Goal: Task Accomplishment & Management: Complete application form

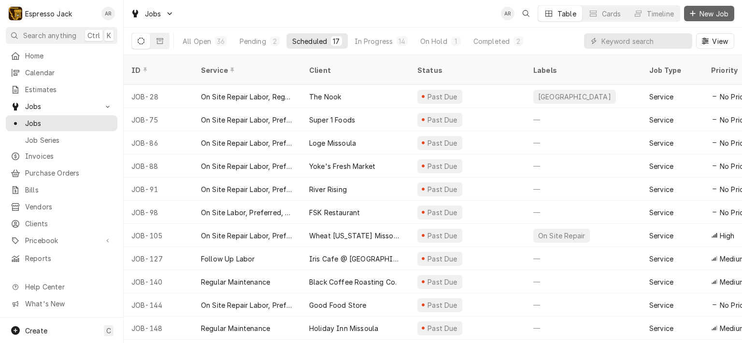
click at [713, 9] on span "New Job" at bounding box center [713, 14] width 33 height 10
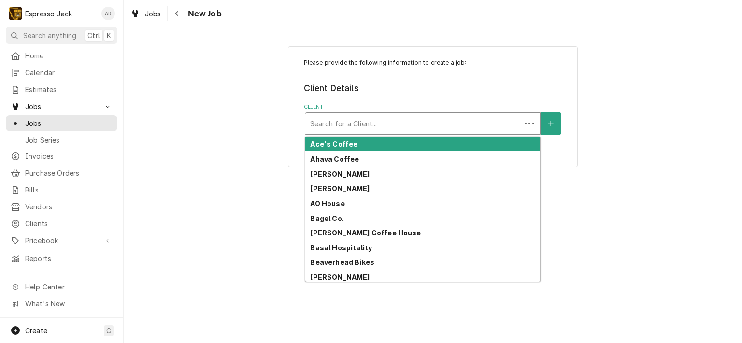
click at [347, 126] on div "Client" at bounding box center [413, 123] width 206 height 17
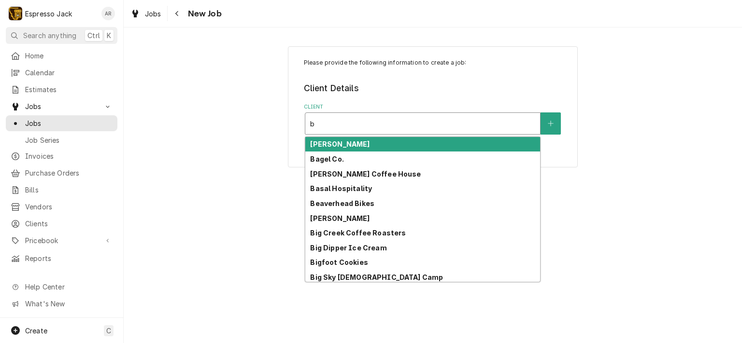
type input "b"
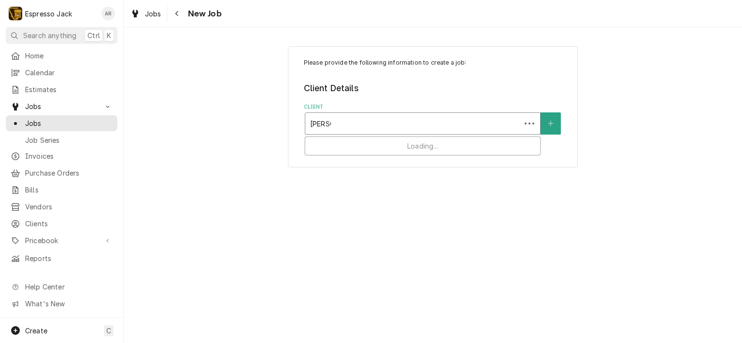
type input "hunter"
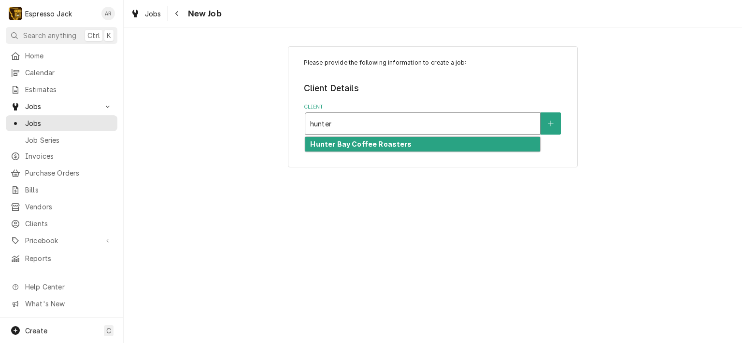
click at [363, 148] on div "Hunter Bay Coffee Roasters" at bounding box center [422, 144] width 235 height 15
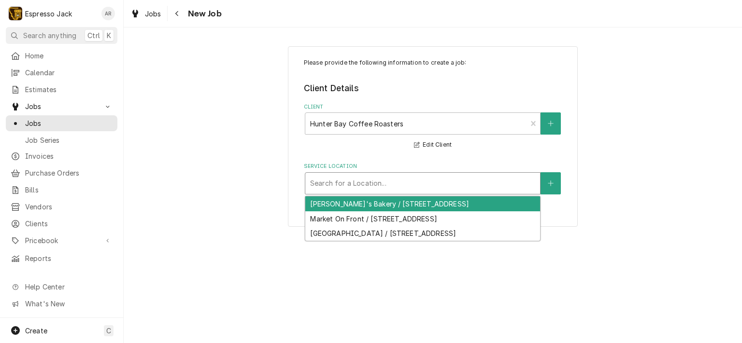
click at [426, 187] on div "Service Location" at bounding box center [422, 183] width 225 height 17
click at [417, 204] on div "Bernice's Bakery / 190 S 3rd St W, Missoula, MT 59801" at bounding box center [422, 204] width 235 height 15
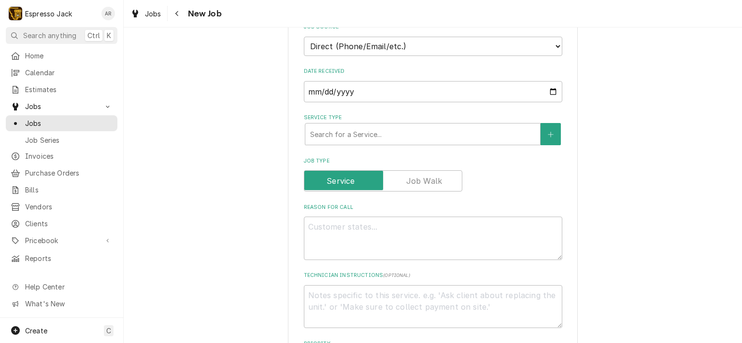
scroll to position [232, 0]
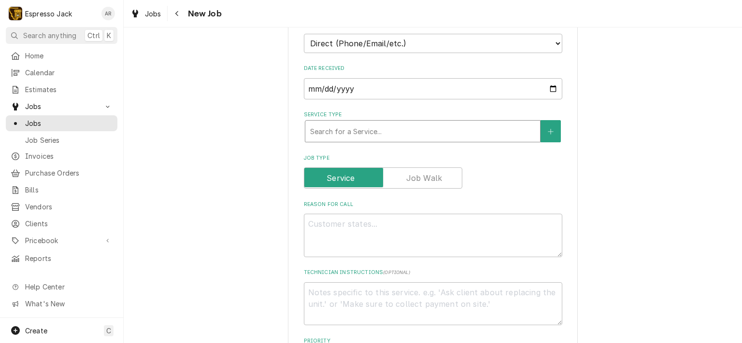
click at [356, 131] on div "Service Type" at bounding box center [422, 131] width 225 height 17
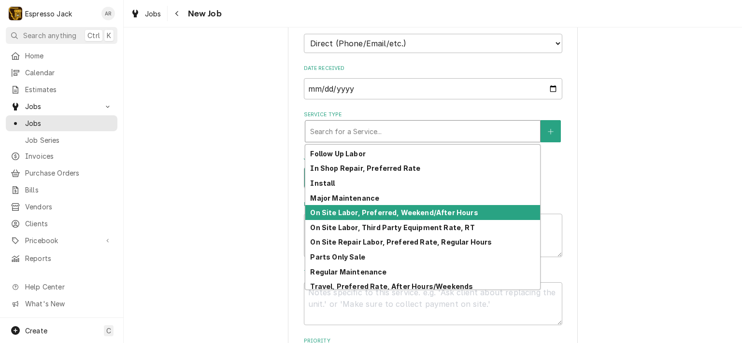
scroll to position [58, 0]
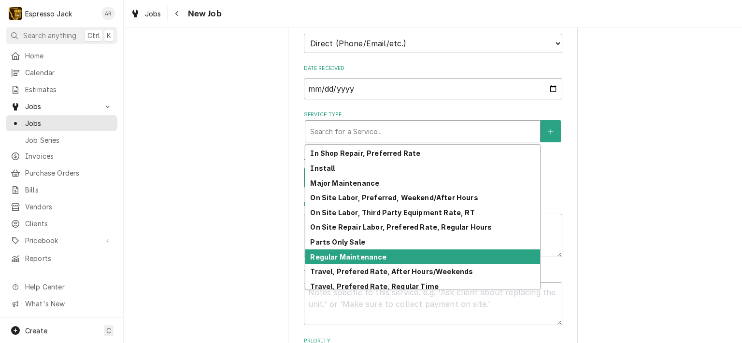
click at [361, 255] on strong "Regular Maintenance" at bounding box center [348, 257] width 76 height 8
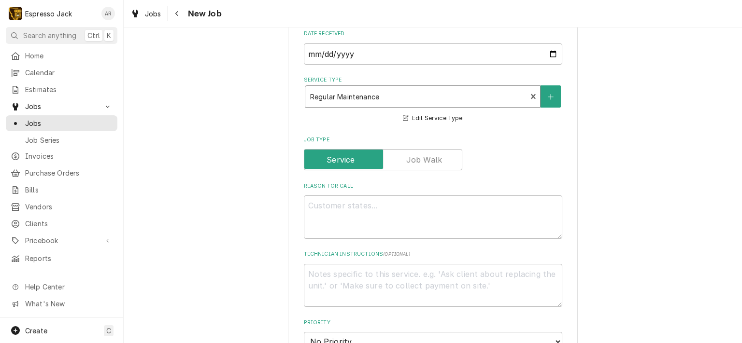
scroll to position [348, 0]
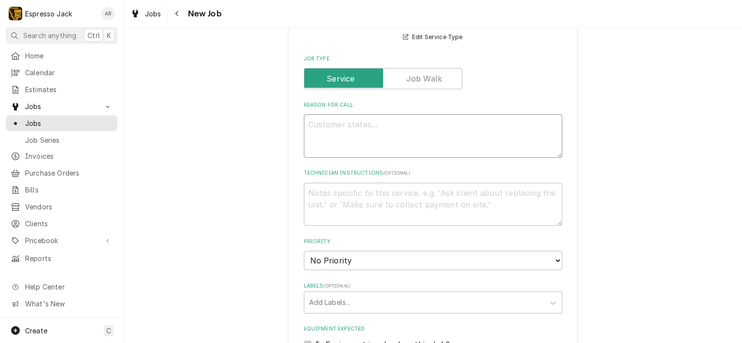
click at [322, 131] on textarea "Reason For Call" at bounding box center [433, 135] width 258 height 43
paste textarea "1) Espresso machine - making a hissing sound when they try to steam milk. Not s…"
type textarea "x"
type textarea "1) Espresso machine - making a hissing sound when they try to steam milk. Not s…"
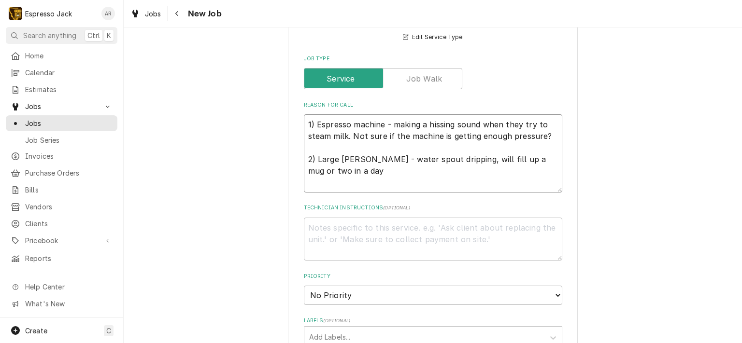
click at [305, 152] on textarea "1) Espresso machine - making a hissing sound when they try to steam milk. Not s…" at bounding box center [433, 153] width 258 height 78
type textarea "x"
type textarea "1) Espresso machine - making a hissing sound when they try to steam milk. Not s…"
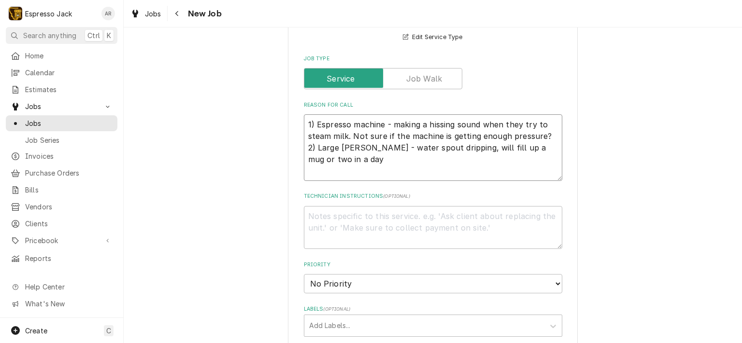
drag, startPoint x: 303, startPoint y: 173, endPoint x: 309, endPoint y: 174, distance: 5.9
click at [304, 173] on textarea "1) Espresso machine - making a hissing sound when they try to steam milk. Not s…" at bounding box center [433, 147] width 258 height 67
type textarea "x"
type textarea "1) Espresso machine - making a hissing sound when they try to steam milk. Not s…"
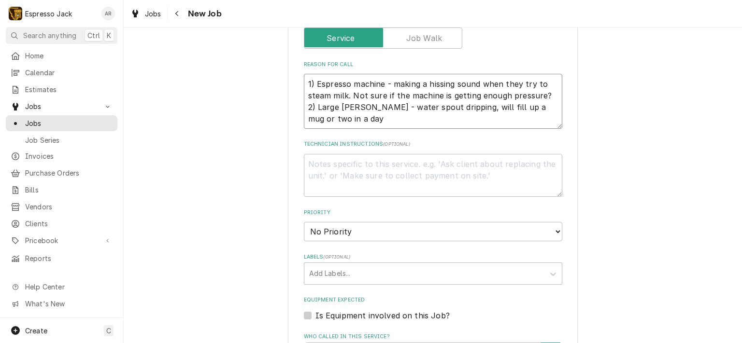
scroll to position [406, 0]
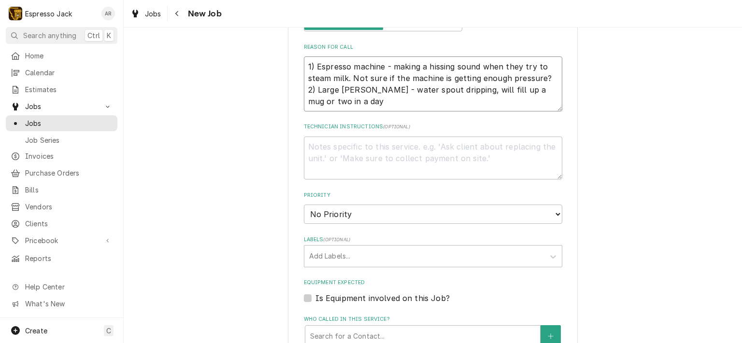
drag, startPoint x: 312, startPoint y: 64, endPoint x: 296, endPoint y: 62, distance: 16.1
click at [304, 64] on textarea "1) Espresso machine - making a hissing sound when they try to steam milk. Not s…" at bounding box center [433, 83] width 258 height 55
type textarea "x"
type textarea "Espresso machine - making a hissing sound when they try to steam milk. Not sure…"
drag, startPoint x: 313, startPoint y: 87, endPoint x: 295, endPoint y: 86, distance: 18.4
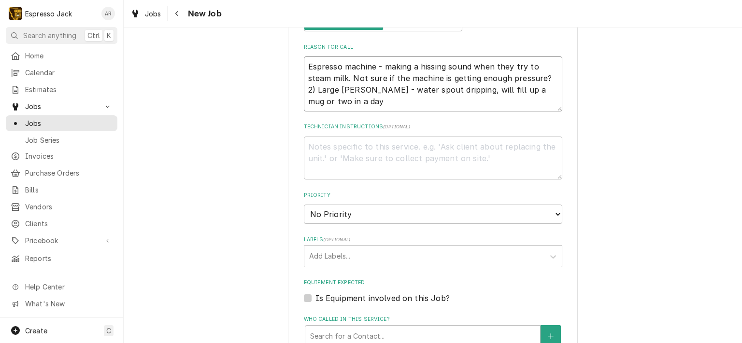
click at [295, 86] on div "Please provide the following information to create a job: Client Details Client…" at bounding box center [433, 143] width 290 height 1005
type textarea "x"
type textarea "Espresso machine - making a hissing sound when they try to steam milk. Not sure…"
drag, startPoint x: 327, startPoint y: 88, endPoint x: 290, endPoint y: 84, distance: 36.8
click at [290, 84] on div "Please provide the following information to create a job: Client Details Client…" at bounding box center [433, 143] width 290 height 1005
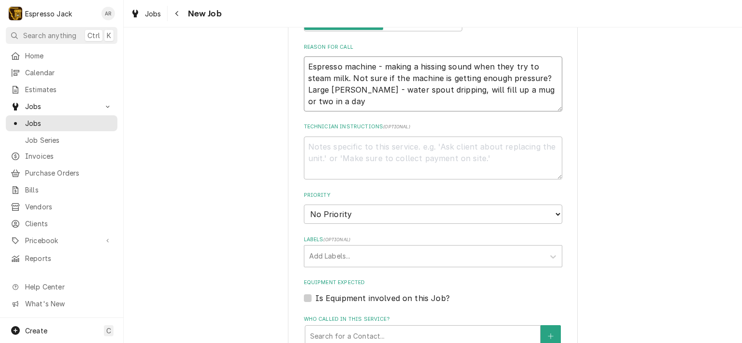
type textarea "x"
type textarea "Espresso machine - making a hissing sound when they try to steam milk. Not sure…"
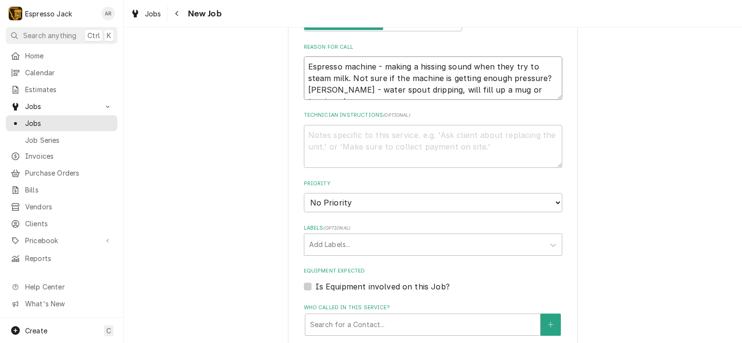
click at [380, 65] on textarea "Espresso machine - making a hissing sound when they try to steam milk. Not sure…" at bounding box center [433, 77] width 258 height 43
type textarea "x"
type textarea "Espresso machine -making a hissing sound when they try to steam milk. Not sure …"
type textarea "x"
type textarea "Espresso machine making a hissing sound when they try to steam milk. Not sure i…"
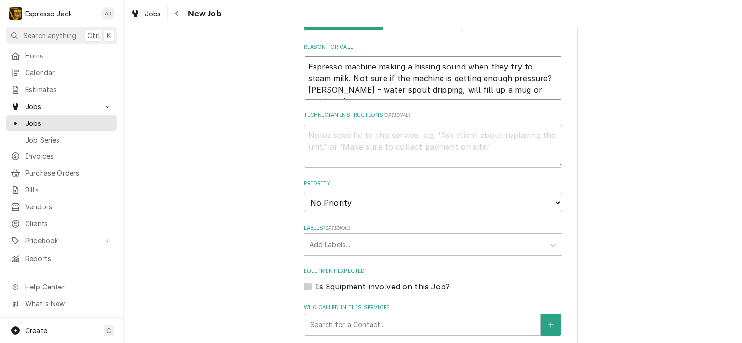
drag, startPoint x: 322, startPoint y: 76, endPoint x: 477, endPoint y: 79, distance: 155.5
click at [477, 79] on textarea "Espresso machine making a hissing sound when they try to steam milk. Not sure i…" at bounding box center [433, 77] width 258 height 43
type textarea "x"
type textarea "Espresso machine making a hissing sound when they try to steam milk. pressure? …"
click at [356, 74] on textarea "Espresso machine making a hissing sound when they try to steam milk. pressure? …" at bounding box center [433, 77] width 258 height 43
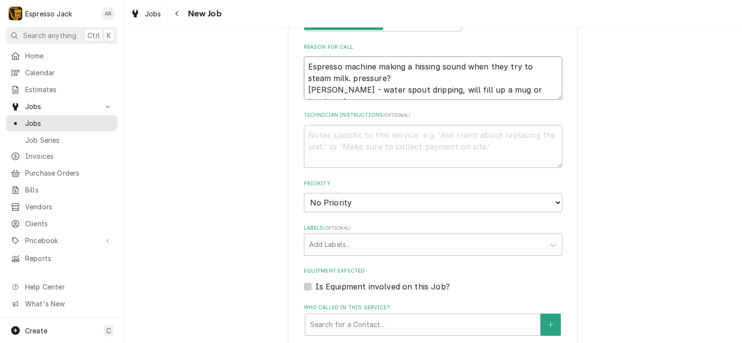
type textarea "x"
type textarea "Espresso machine making a hissing sound when they try to steam milk. pressure ?…"
type textarea "x"
type textarea "Espresso machine making a hissing sound when they try to steam milk. pressure i…"
type textarea "x"
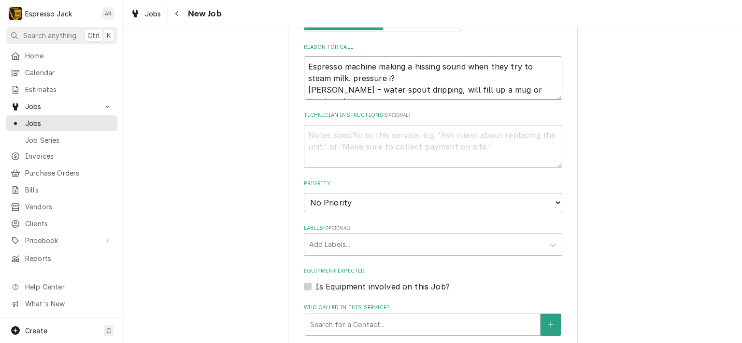
type textarea "Espresso machine making a hissing sound when they try to steam milk. pressure i…"
type textarea "x"
type textarea "Espresso machine making a hissing sound when they try to steam milk. pressure i…"
type textarea "x"
type textarea "Espresso machine making a hissing sound when they try to steam milk. pressure i…"
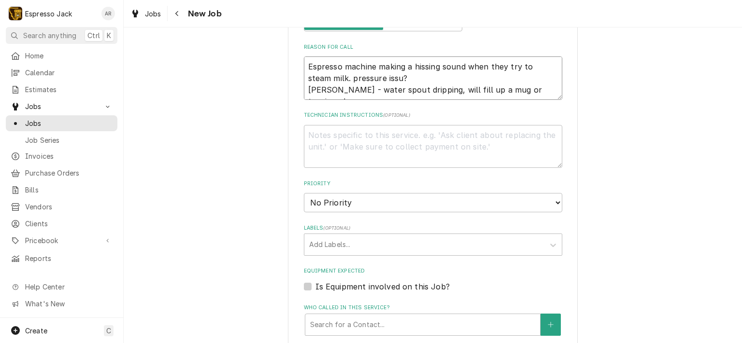
type textarea "x"
type textarea "Espresso machine making a hissing sound when they try to steam milk. pressure i…"
click at [337, 88] on textarea "Espresso machine making a hissing sound when they try to steam milk. pressure i…" at bounding box center [433, 77] width 258 height 43
type textarea "x"
type textarea "Espresso machine making a hissing sound when they try to steam milk. pressure i…"
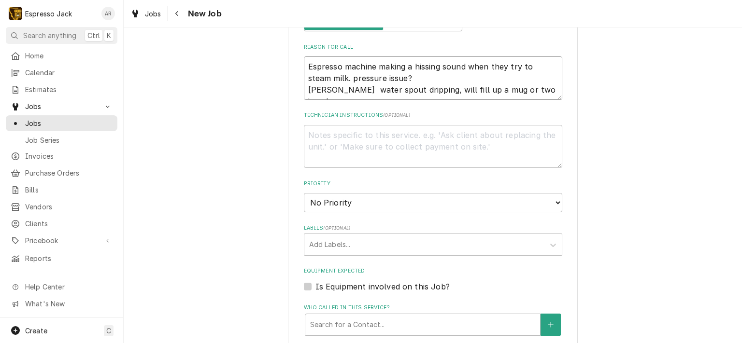
type textarea "x"
type textarea "Espresso machine making a hissing sound when they try to steam milk. pressure i…"
drag, startPoint x: 504, startPoint y: 86, endPoint x: 477, endPoint y: 89, distance: 26.2
click at [477, 89] on textarea "Espresso machine making a hissing sound when they try to steam milk. pressure i…" at bounding box center [433, 77] width 258 height 43
type textarea "x"
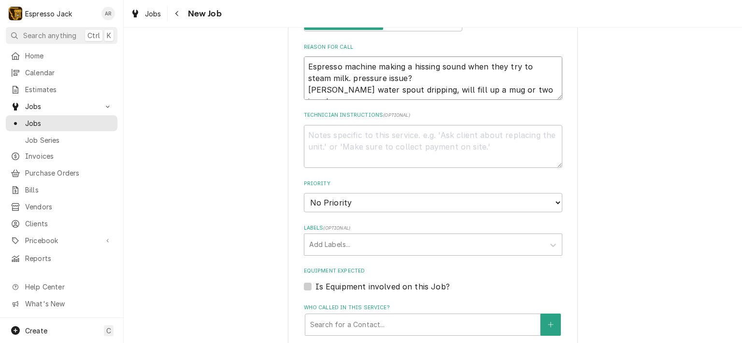
type textarea "Espresso machine making a hissing sound when they try to steam milk. pressure i…"
type textarea "x"
click at [323, 76] on textarea "Espresso machine making a hissing sound when they try to steam milk. pressure i…" at bounding box center [433, 77] width 258 height 43
type textarea "Espresso machine making a hissing sound when they try to steam milk. pressure i…"
select select "3"
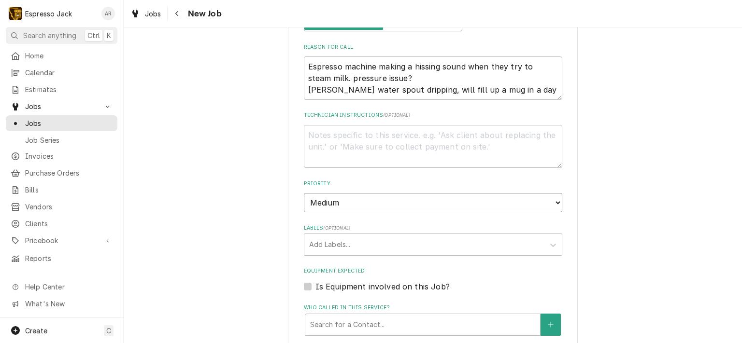
click at [304, 193] on select "No Priority Urgent High Medium Low" at bounding box center [433, 202] width 258 height 19
type textarea "x"
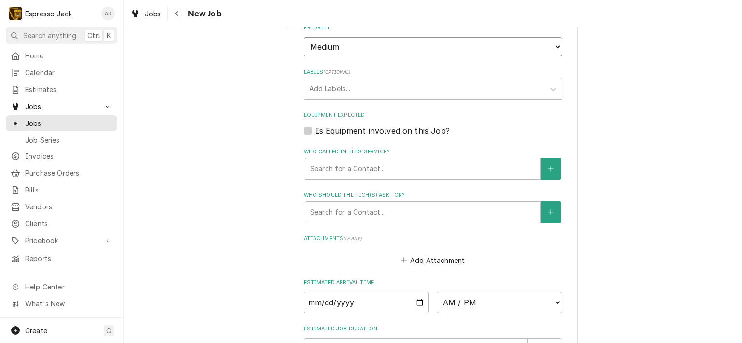
scroll to position [579, 0]
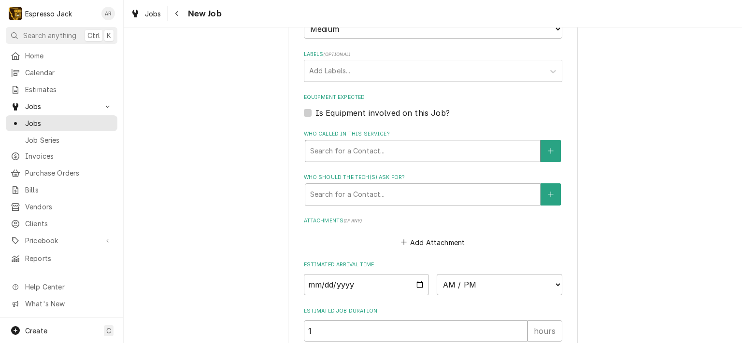
click at [350, 147] on div "Who called in this service?" at bounding box center [422, 150] width 225 height 17
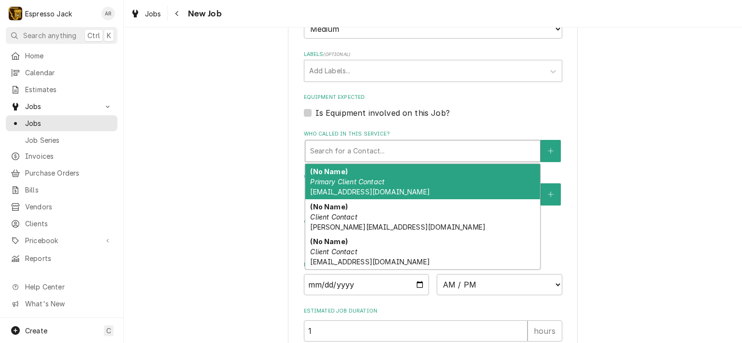
click at [349, 147] on div "Who called in this service?" at bounding box center [422, 150] width 225 height 17
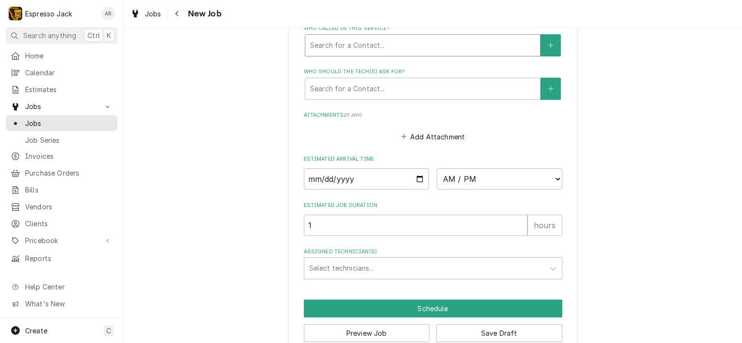
scroll to position [695, 0]
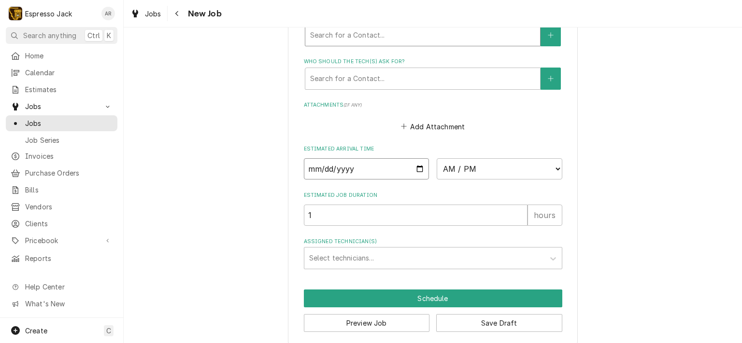
click at [416, 163] on input "Date" at bounding box center [367, 168] width 126 height 21
type input "2025-10-17"
type textarea "x"
select select "12:00:00"
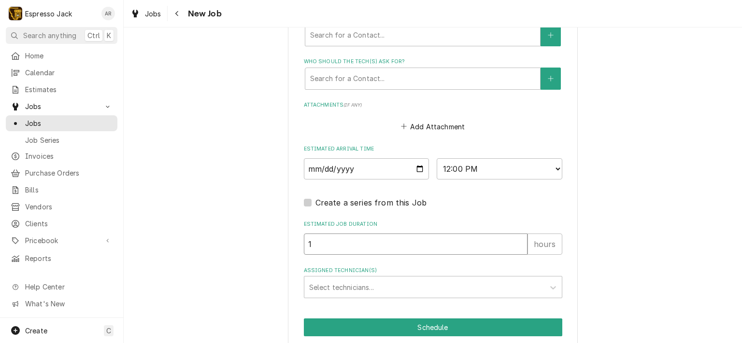
type textarea "x"
type input "2"
click at [516, 240] on input "2" at bounding box center [416, 244] width 224 height 21
type textarea "x"
type input "3"
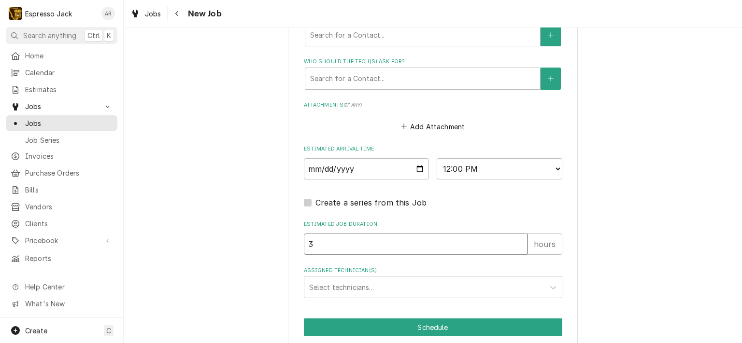
click at [516, 240] on input "3" at bounding box center [416, 244] width 224 height 21
type textarea "x"
type input "2"
click at [517, 244] on input "2" at bounding box center [416, 244] width 224 height 21
click at [380, 282] on div "Assigned Technician(s)" at bounding box center [424, 287] width 230 height 17
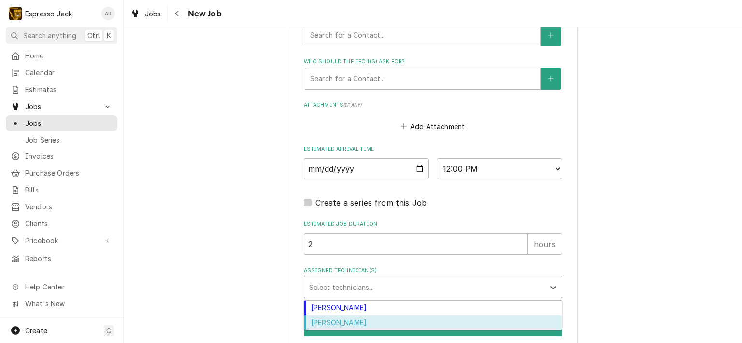
click at [343, 319] on div "Samantha Janssen" at bounding box center [432, 322] width 257 height 15
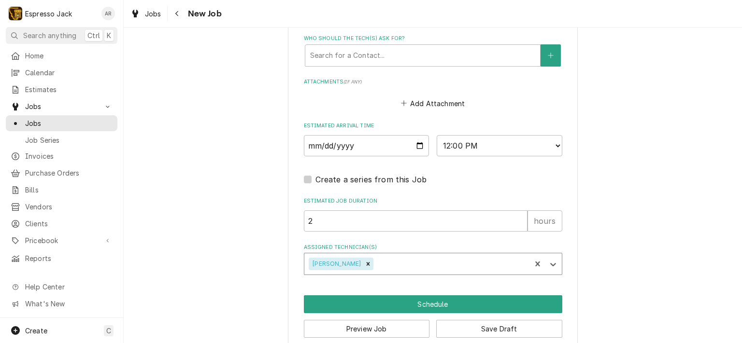
scroll to position [730, 0]
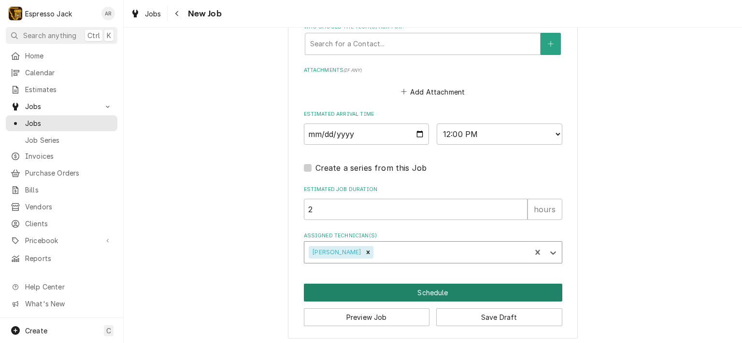
click at [394, 292] on button "Schedule" at bounding box center [433, 293] width 258 height 18
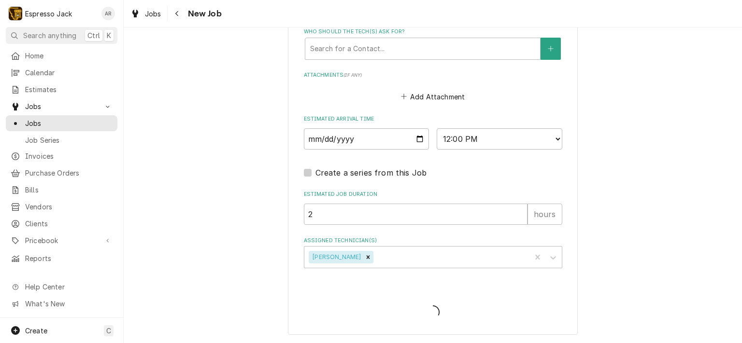
scroll to position [722, 0]
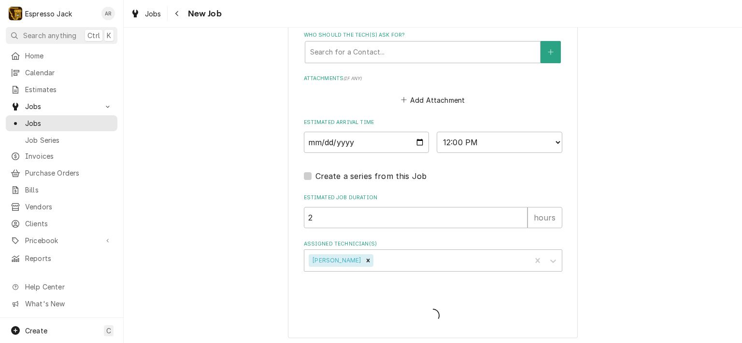
type textarea "x"
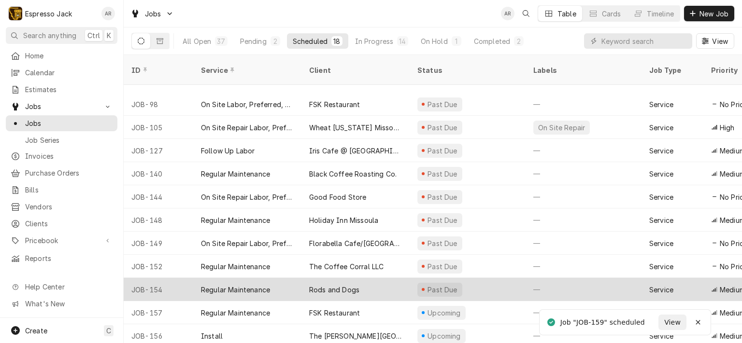
scroll to position [154, 0]
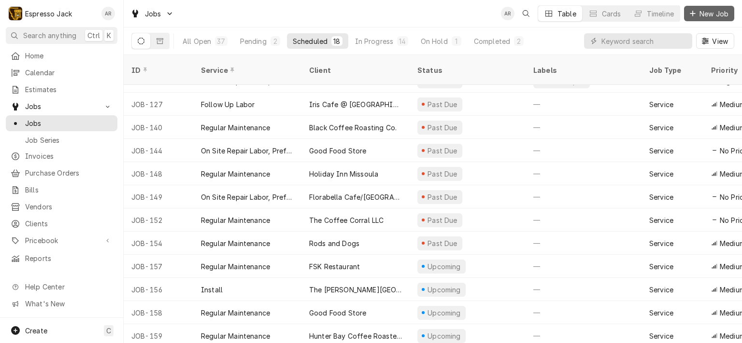
click at [697, 13] on button "New Job" at bounding box center [709, 13] width 50 height 15
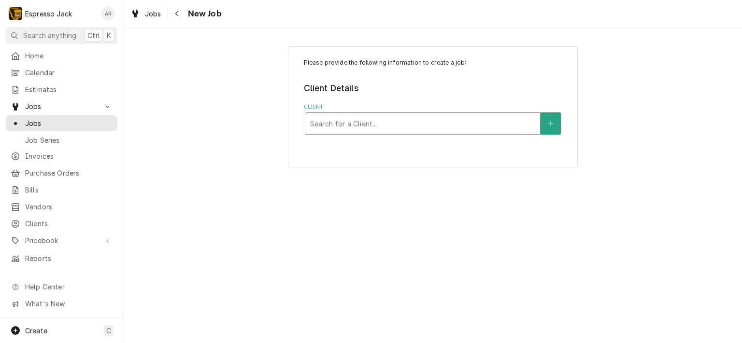
click at [368, 126] on div "Client" at bounding box center [422, 123] width 225 height 17
type input "nitro"
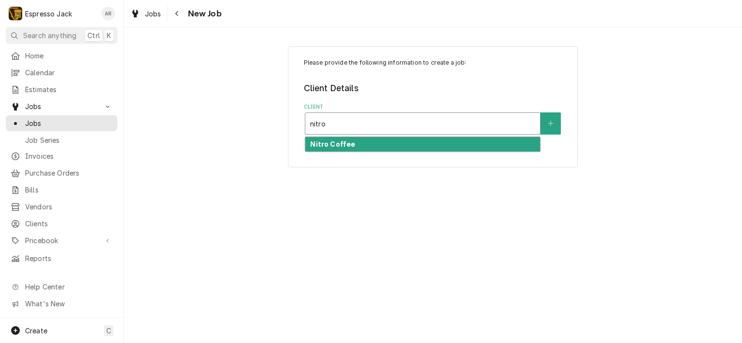
click at [354, 145] on div "Nitro Coffee" at bounding box center [422, 144] width 235 height 15
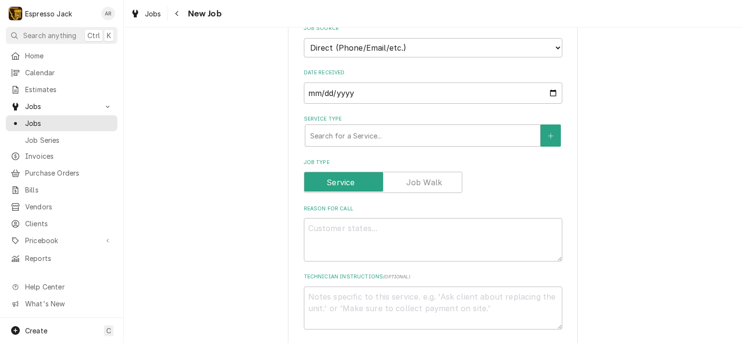
scroll to position [232, 0]
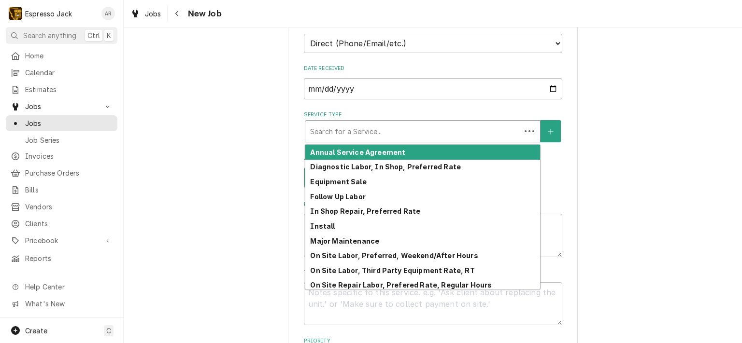
click at [403, 126] on div "Service Type" at bounding box center [413, 131] width 206 height 17
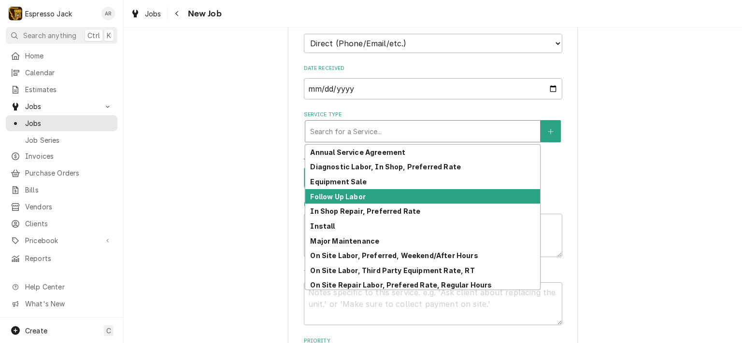
click at [346, 195] on strong "Follow Up Labor" at bounding box center [337, 197] width 55 height 8
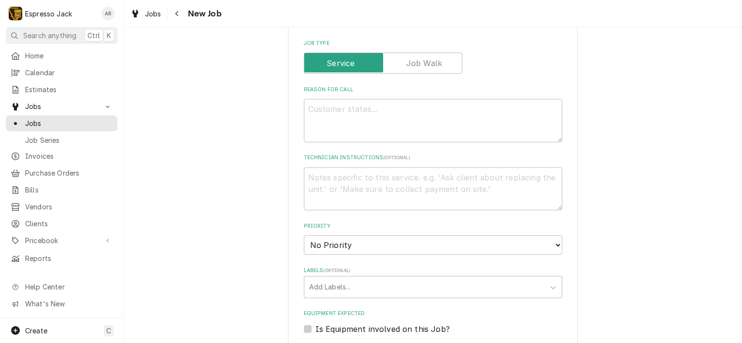
scroll to position [406, 0]
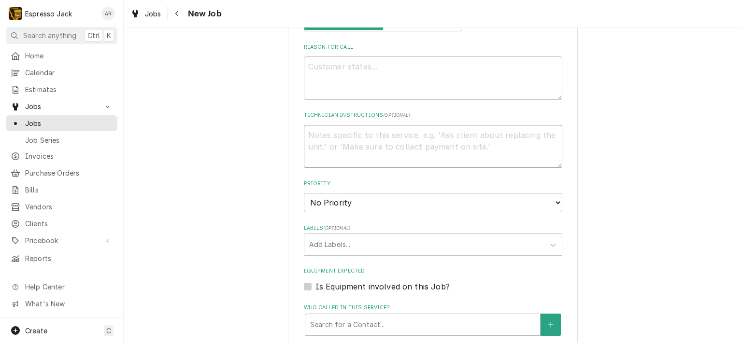
click at [326, 134] on textarea "Technician Instructions ( optional )" at bounding box center [433, 146] width 258 height 43
drag, startPoint x: 326, startPoint y: 134, endPoint x: 318, endPoint y: 67, distance: 68.1
click at [318, 66] on fieldset "Job Details Job Source Direct (Phone/Email/etc.) Other Date Received 2025-10-13…" at bounding box center [433, 191] width 258 height 733
paste textarea "still has a substantial leak from the group head and also under the machine"
type textarea "x"
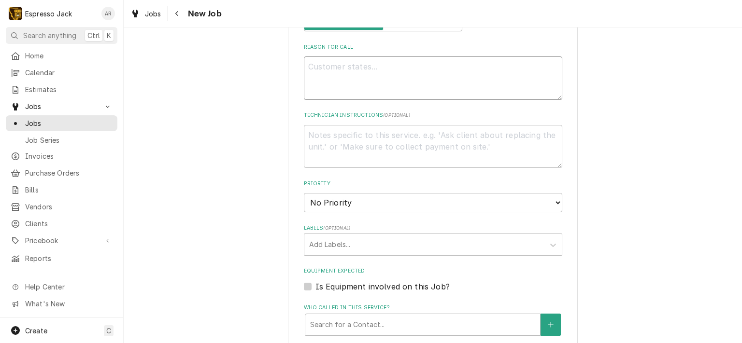
type textarea "still has a substantial leak from the group head and also under the machine"
type textarea "x"
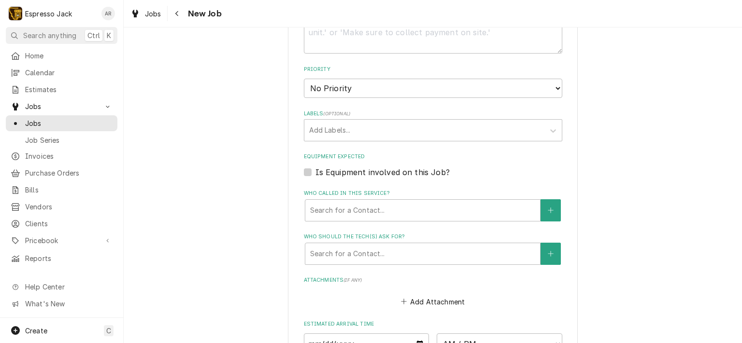
scroll to position [521, 0]
type textarea "still has a substantial leak from the group head and also under the machine"
select select "3"
click at [304, 77] on select "No Priority Urgent High Medium Low" at bounding box center [433, 86] width 258 height 19
type textarea "x"
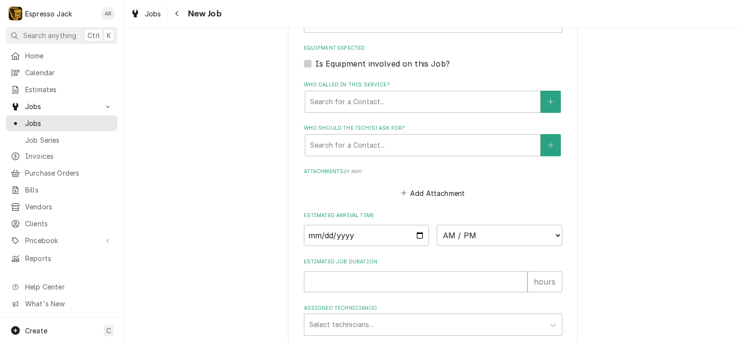
scroll to position [695, 0]
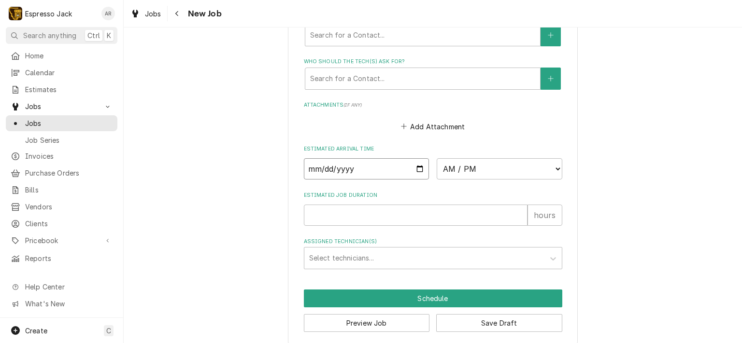
click at [416, 168] on input "Date" at bounding box center [367, 168] width 126 height 21
type input "2025-10-13"
type textarea "x"
select select "16:00:00"
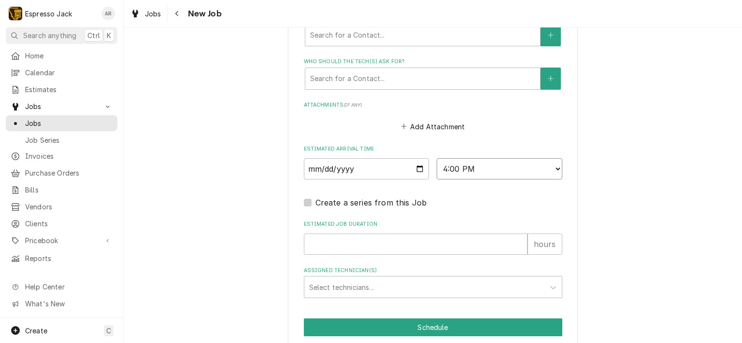
type textarea "x"
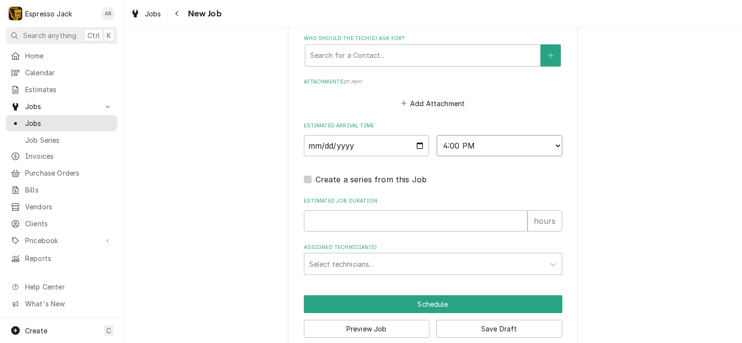
scroll to position [730, 0]
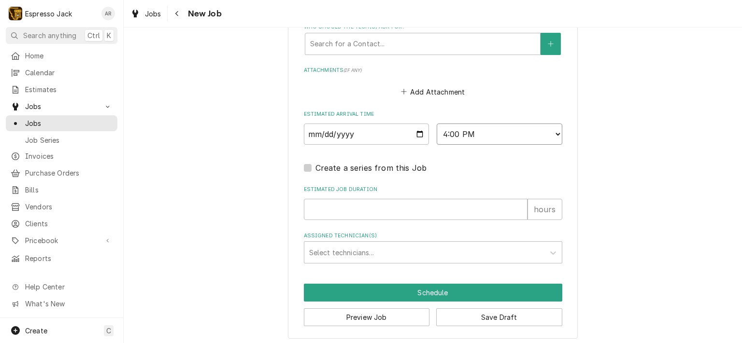
select select "15:00:00"
click at [436, 124] on select "AM / PM 6:00 AM 6:15 AM 6:30 AM 6:45 AM 7:00 AM 7:15 AM 7:30 AM 7:45 AM 8:00 AM…" at bounding box center [499, 134] width 126 height 21
type textarea "x"
type input "1"
click at [516, 205] on input "1" at bounding box center [416, 209] width 224 height 21
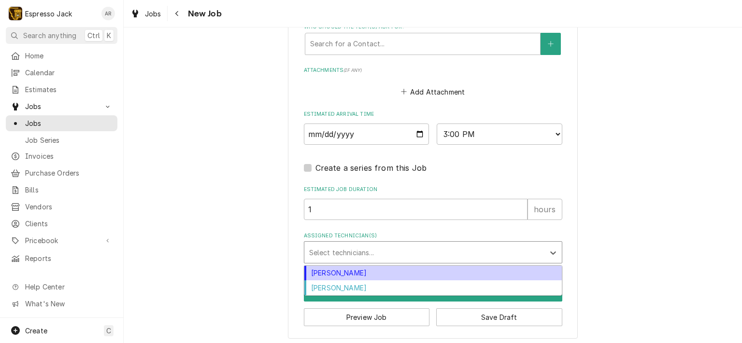
click at [388, 247] on div "Assigned Technician(s)" at bounding box center [424, 252] width 230 height 17
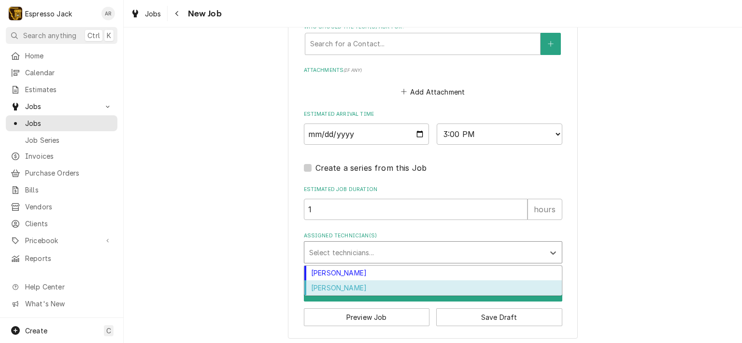
click at [360, 281] on div "Samantha Janssen" at bounding box center [432, 288] width 257 height 15
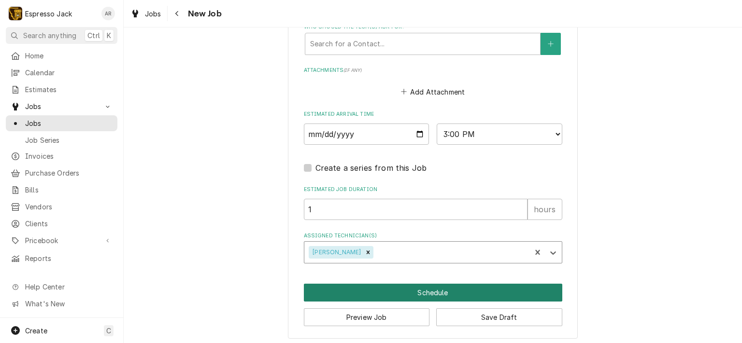
click at [421, 289] on button "Schedule" at bounding box center [433, 293] width 258 height 18
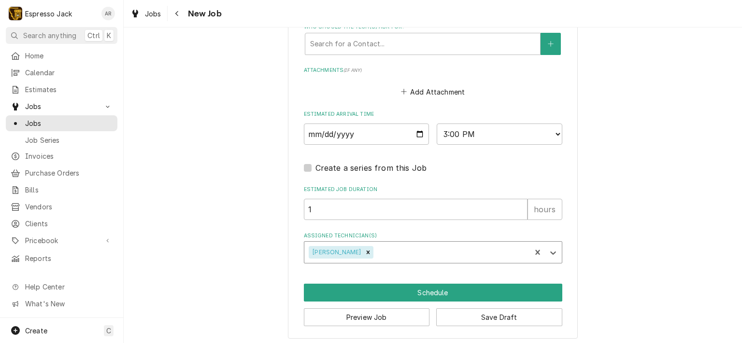
scroll to position [722, 0]
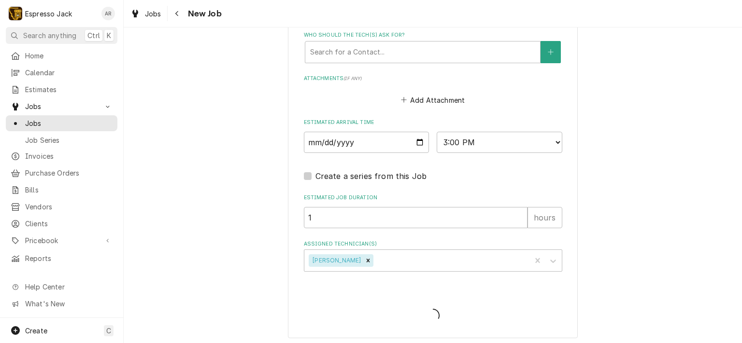
type textarea "x"
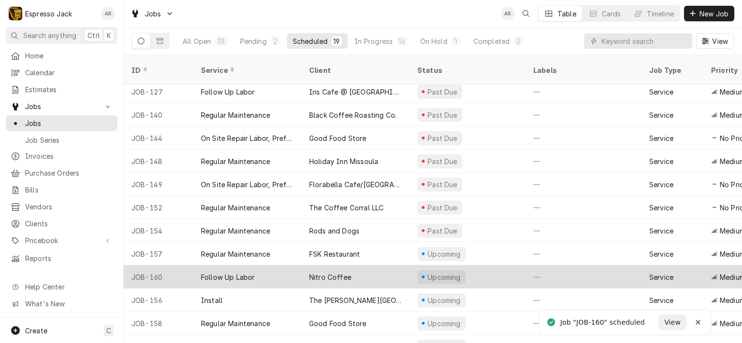
scroll to position [178, 0]
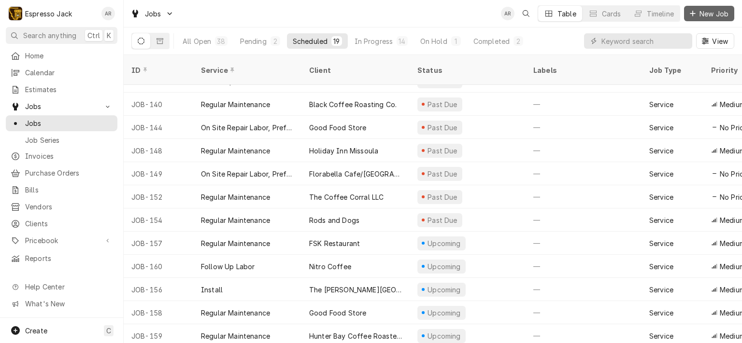
click at [718, 17] on span "New Job" at bounding box center [713, 14] width 33 height 10
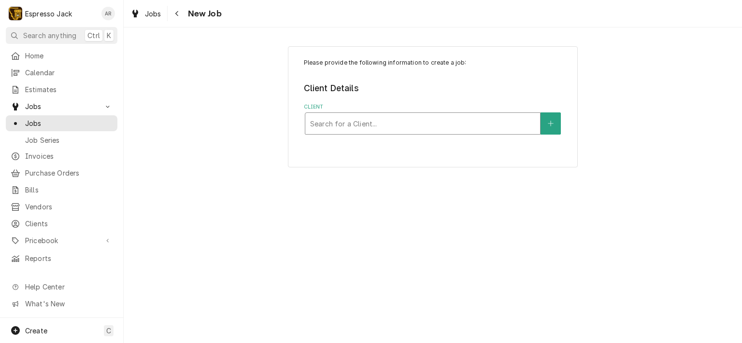
click at [349, 121] on div "Client" at bounding box center [422, 123] width 225 height 17
type input "julie"
type input "j"
type input "red"
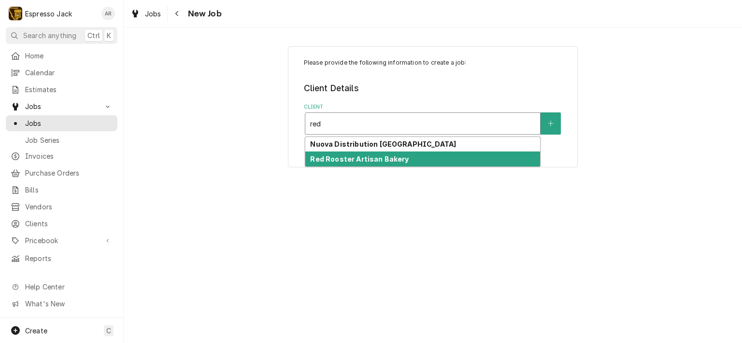
click at [379, 158] on strong "Red Rooster Artisan Bakery" at bounding box center [359, 159] width 98 height 8
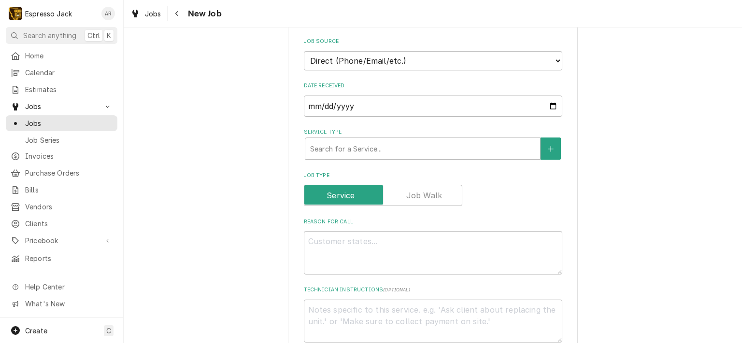
scroll to position [232, 0]
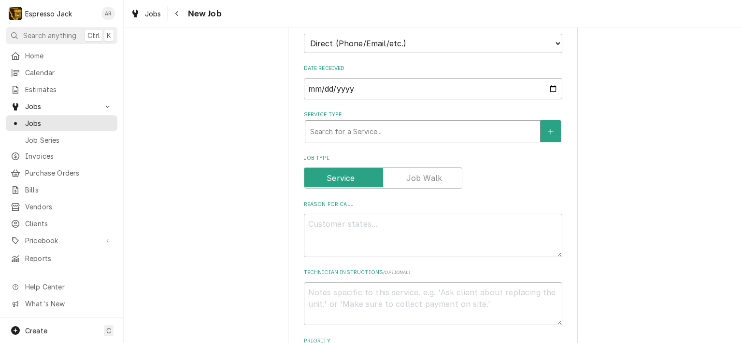
click at [404, 127] on div "Service Type" at bounding box center [422, 131] width 225 height 17
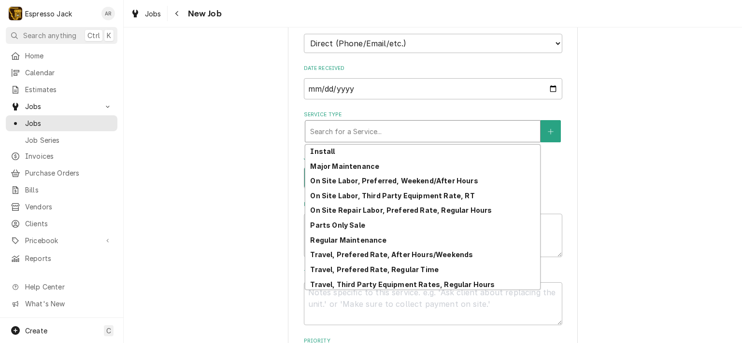
scroll to position [77, 0]
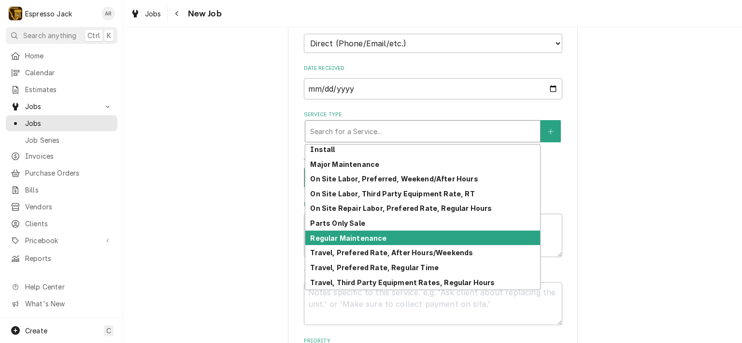
click at [346, 231] on div "Regular Maintenance" at bounding box center [422, 238] width 235 height 15
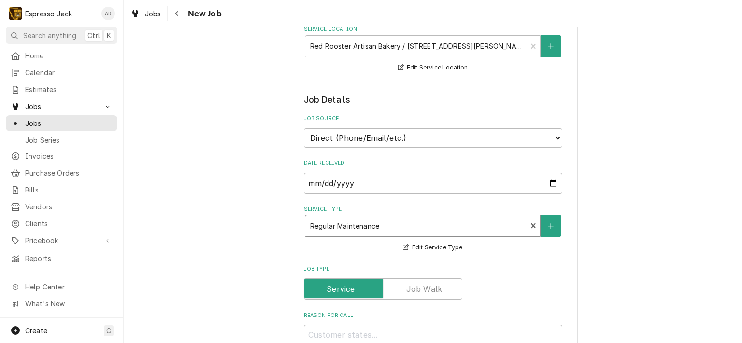
scroll to position [348, 0]
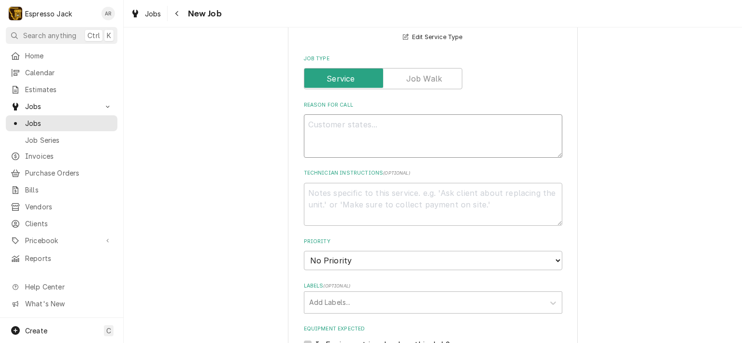
click at [309, 129] on textarea "Reason For Call" at bounding box center [433, 135] width 258 height 43
paste textarea "issue with poor steam and inconsistent shots."
type textarea "x"
type textarea "issue with poor steam and inconsistent shots."
type textarea "x"
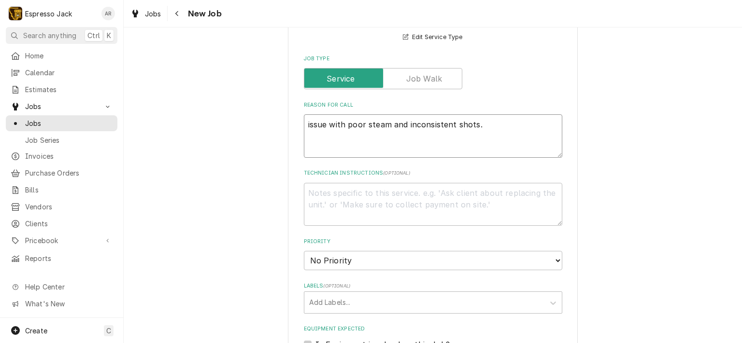
type textarea "issue with poor steam and inconsistent shots."
type textarea "x"
type textarea "issue with poor steam and inconsistent shots"
type textarea "x"
type textarea "issue with poor steam and inconsistent shot"
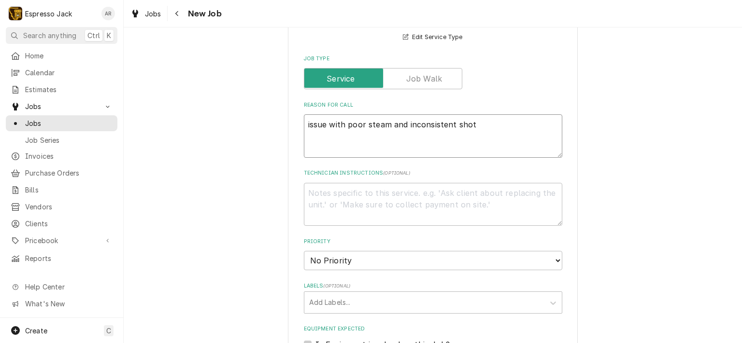
type textarea "x"
type textarea "issue with poor steam and inconsistent shots"
type textarea "x"
type textarea "issue with poor steam and inconsistent shots"
type textarea "x"
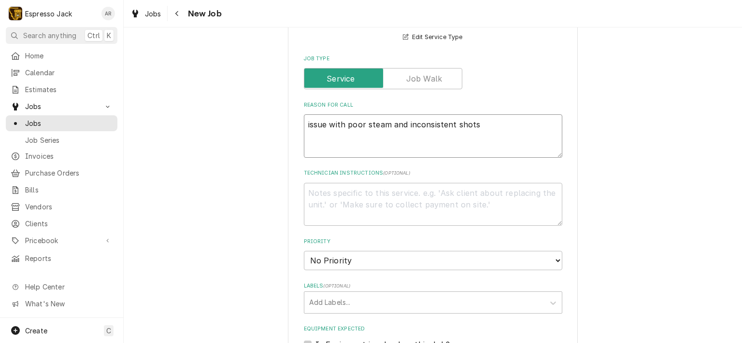
type textarea "issue with poor steam and inconsistent shots"
paste textarea "open up the area where the filter is before"
type textarea "x"
type textarea "issue with poor steam and inconsistent shots open up the area where the filter …"
drag, startPoint x: 344, startPoint y: 134, endPoint x: 303, endPoint y: 137, distance: 41.1
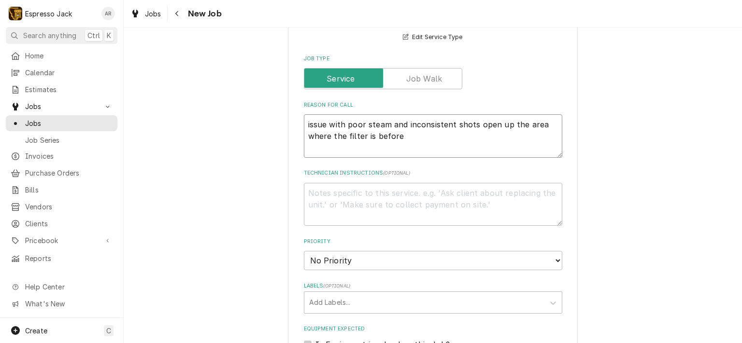
click at [304, 137] on textarea "issue with poor steam and inconsistent shots open up the area where the filter …" at bounding box center [433, 135] width 258 height 43
type textarea "x"
type textarea "issue with poor steam and inconsistent shots open up the area filter is before"
type textarea "x"
type textarea "issue with poor steam and inconsistent shots open up the areafilter is before"
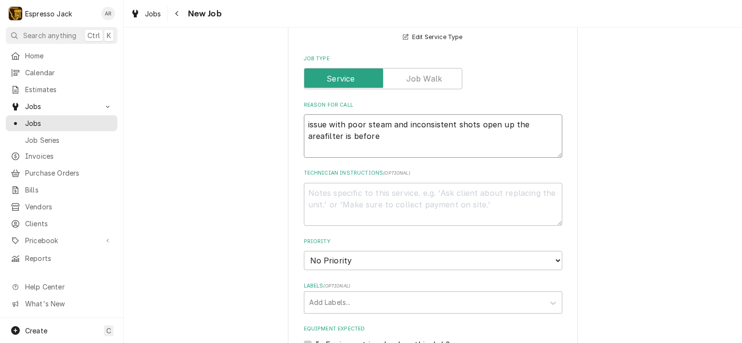
type textarea "x"
type textarea "issue with poor steam and inconsistent shots open up the arefilter is before"
type textarea "x"
type textarea "issue with poor steam and inconsistent shots open up the arfilter is before"
type textarea "x"
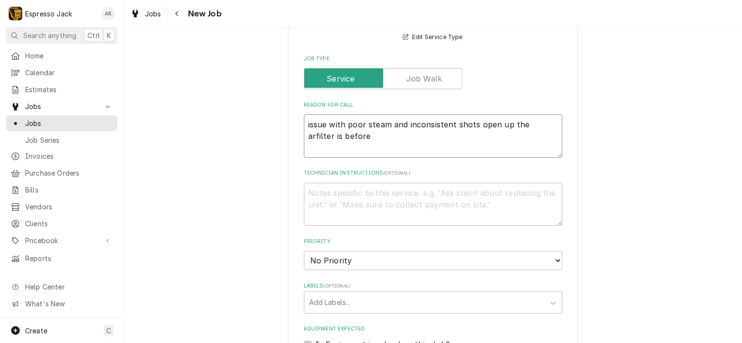
type textarea "issue with poor steam and inconsistent shots open up the afilter is before"
type textarea "x"
type textarea "issue with poor steam and inconsistent shots open up the filter is before"
type textarea "x"
type textarea "issue with poor steam and inconsistent shots open up thefilter is before"
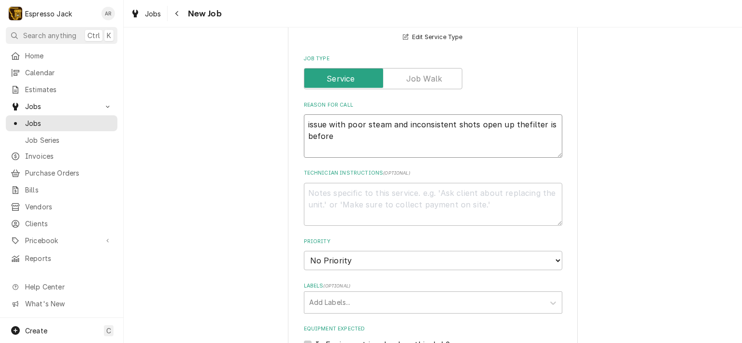
type textarea "x"
type textarea "issue with poor steam and inconsistent shots open up thfilter is before"
type textarea "x"
type textarea "issue with poor steam and inconsistent shots open up tfilter is before"
type textarea "x"
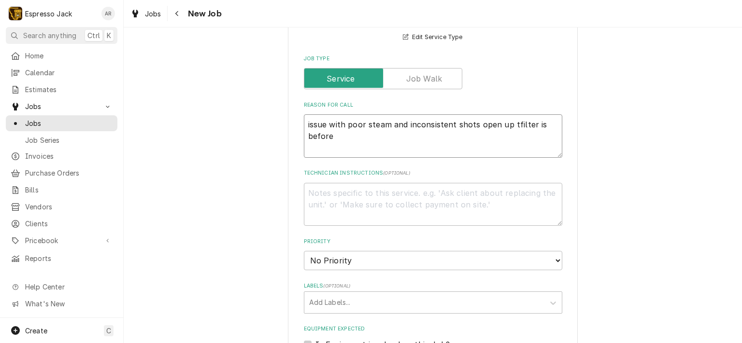
type textarea "issue with poor steam and inconsistent shots open up filter is before"
type textarea "x"
type textarea "issue with poor steam and inconsistent shots open upfilter is before"
type textarea "x"
type textarea "issue with poor steam and inconsistent shots open ufilter is before"
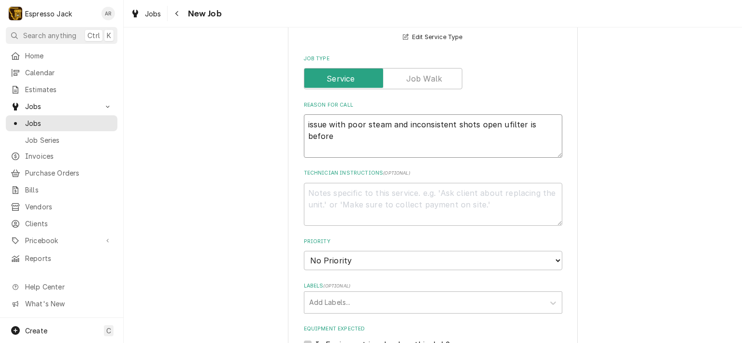
type textarea "x"
type textarea "issue with poor steam and inconsistent shots open filter is before"
type textarea "x"
type textarea "issue with poor steam and inconsistent shots openfilter is before"
type textarea "x"
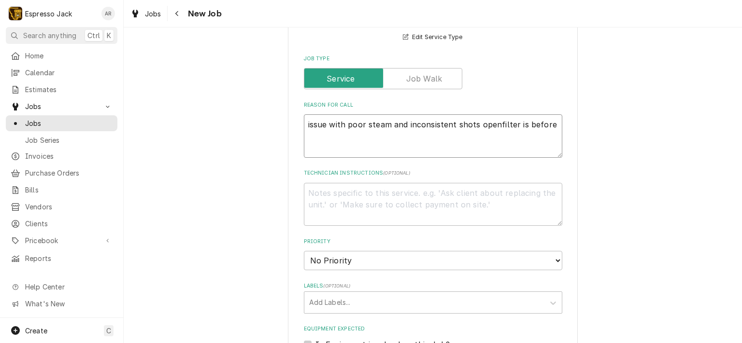
type textarea "issue with poor steam and inconsistent shots opefilter is before"
type textarea "x"
type textarea "issue with poor steam and inconsistent shots opfilter is before"
type textarea "x"
type textarea "issue with poor steam and inconsistent shots ofilter is before"
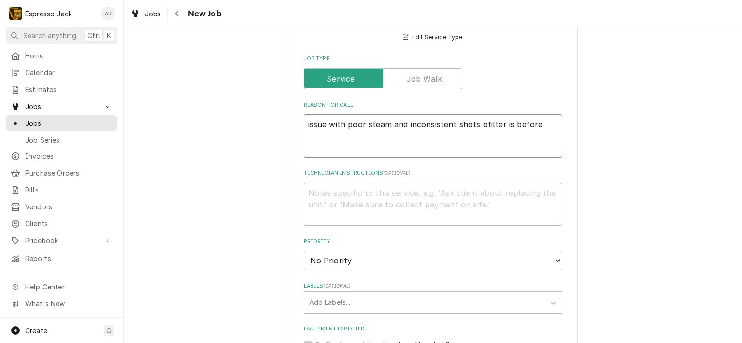
type textarea "x"
type textarea "issue with poor steam and inconsistent shots filter is before"
type textarea "x"
type textarea "issue with poor steam and inconsistent shotsfilter is before"
type textarea "x"
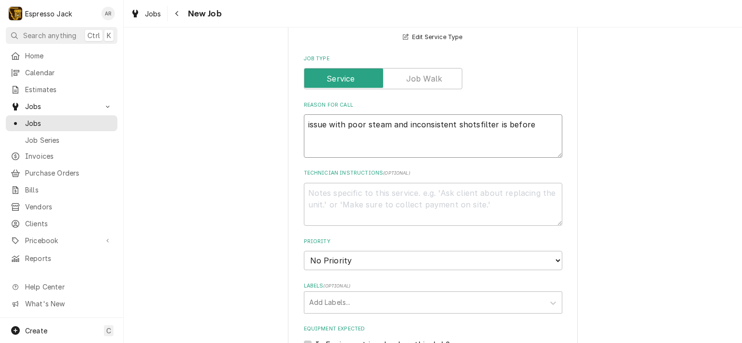
type textarea "issue with poor steam and inconsistent shotfilter is before"
type textarea "x"
type textarea "issue with poor steam and inconsistent shofilter is before"
type textarea "x"
type textarea "issue with poor steam and inconsistent shfilter is before"
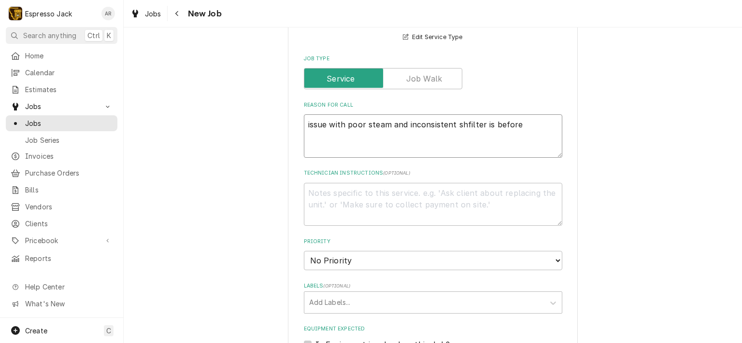
type textarea "x"
type textarea "issue with poor steam and inconsistent sfilter is before"
type textarea "x"
type textarea "issue with poor steam and inconsistent filter is before"
type textarea "x"
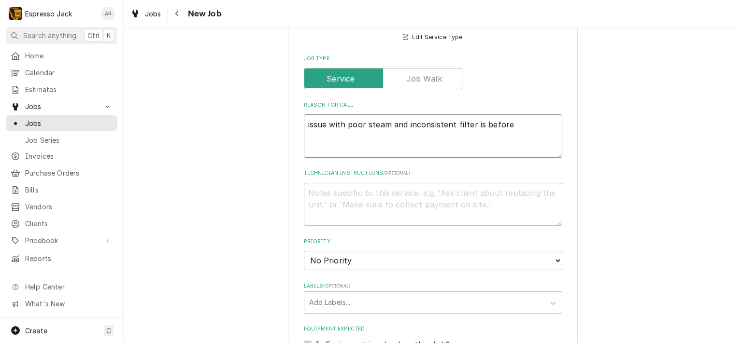
type textarea "issue with poor steam and inconsistentfilter is before"
type textarea "x"
type textarea "issue with poor steam and inconsistent filter is before"
type textarea "x"
type textarea "issue with poor steam and inconsistent nfilter is before"
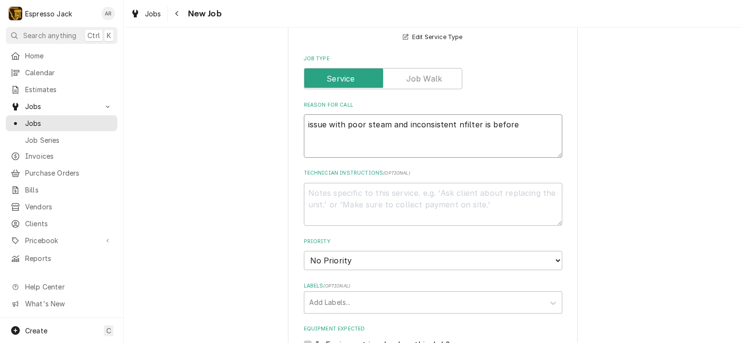
type textarea "x"
type textarea "issue with poor steam and inconsistent nefilter is before"
type textarea "x"
type textarea "issue with poor steam and inconsistent neefilter is before"
type textarea "x"
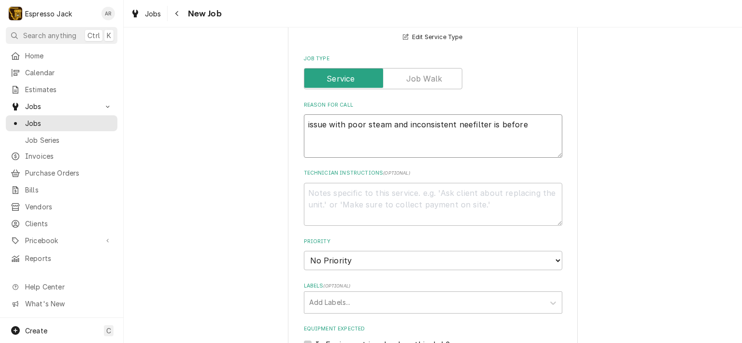
type textarea "issue with poor steam and inconsistent needfilter is before"
type textarea "x"
type textarea "issue with poor steam and inconsistent needsfilter is before"
type textarea "x"
type textarea "issue with poor steam and inconsistent needs filter is before"
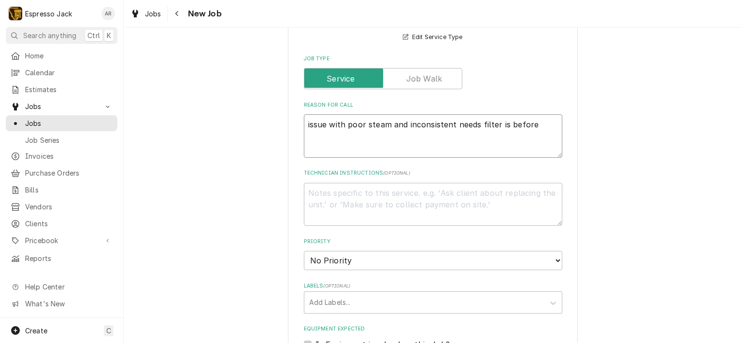
click at [534, 121] on textarea "issue with poor steam and inconsistent needs filter is before" at bounding box center [433, 135] width 258 height 43
type textarea "x"
type textarea "issue with poor steam and inconsistent needs filter is before"
type textarea "x"
type textarea "issue with poor steam and inconsistent needs filter is befor"
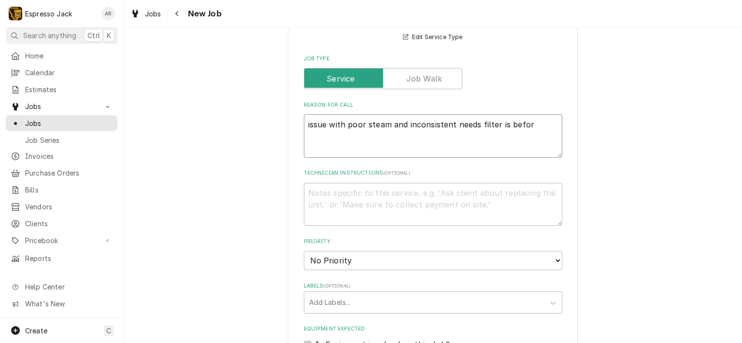
type textarea "x"
type textarea "issue with poor steam and inconsistent needs filter is befo"
type textarea "x"
type textarea "issue with poor steam and inconsistent needs filter is bef"
type textarea "x"
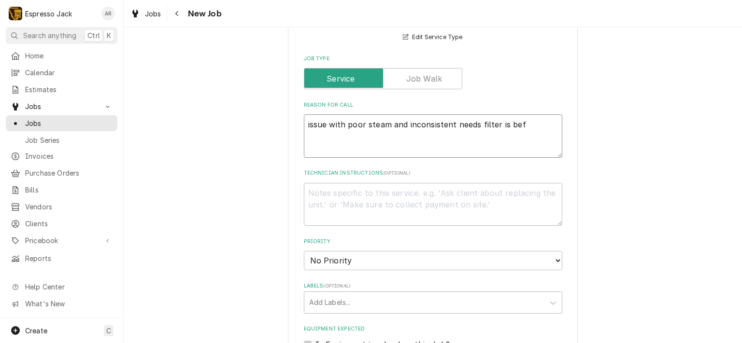
type textarea "issue with poor steam and inconsistent needs filter is be"
type textarea "x"
type textarea "issue with poor steam and inconsistent needs filter is b"
type textarea "x"
type textarea "issue with poor steam and inconsistent needs filter is"
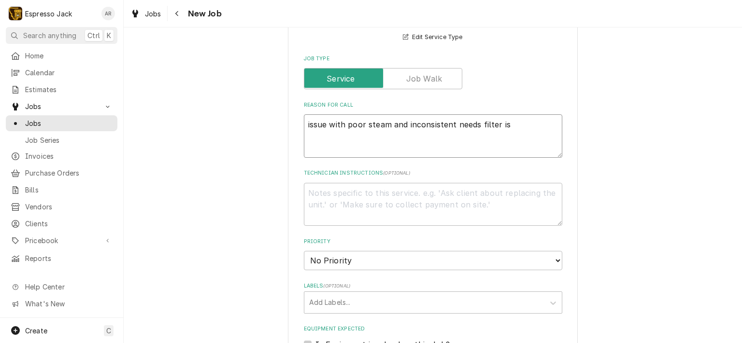
type textarea "x"
type textarea "issue with poor steam and inconsistent needs filter is"
type textarea "x"
type textarea "issue with poor steam and inconsistent needs filter i"
type textarea "x"
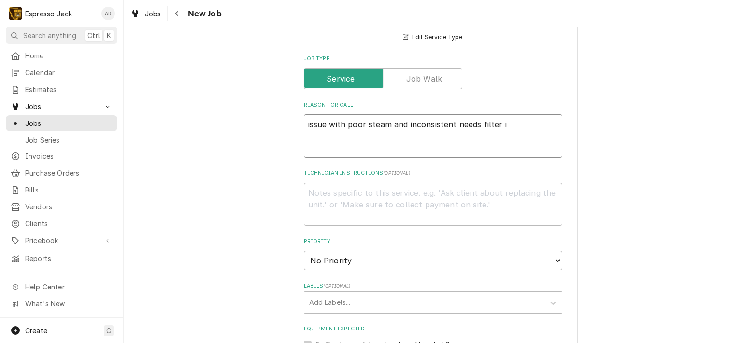
type textarea "issue with poor steam and inconsistent needs filter"
type textarea "x"
type textarea "issue with poor steam and inconsistent needs filter"
click at [324, 193] on textarea "Technician Instructions ( optional )" at bounding box center [433, 204] width 258 height 43
type textarea "x"
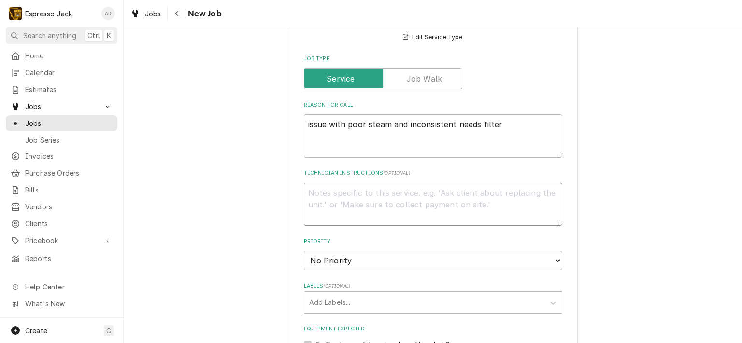
type textarea "A"
type textarea "x"
type textarea "As"
type textarea "x"
type textarea "Ask"
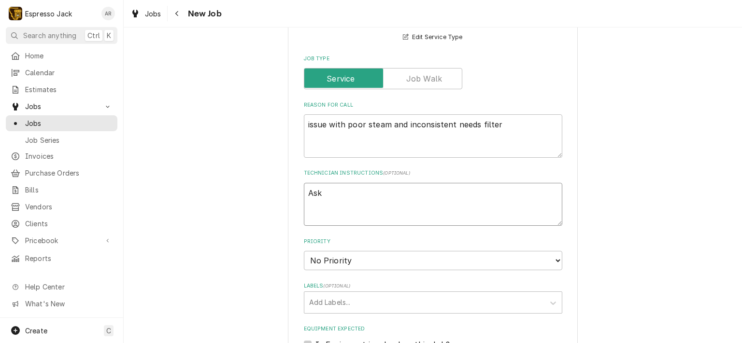
type textarea "x"
type textarea "Aske"
type textarea "x"
type textarea "Asked"
type textarea "x"
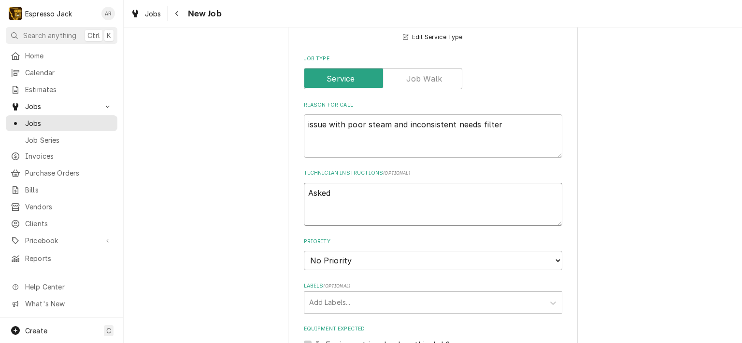
type textarea "Asked"
type textarea "x"
type textarea "Asked t"
type textarea "x"
type textarea "Asked th"
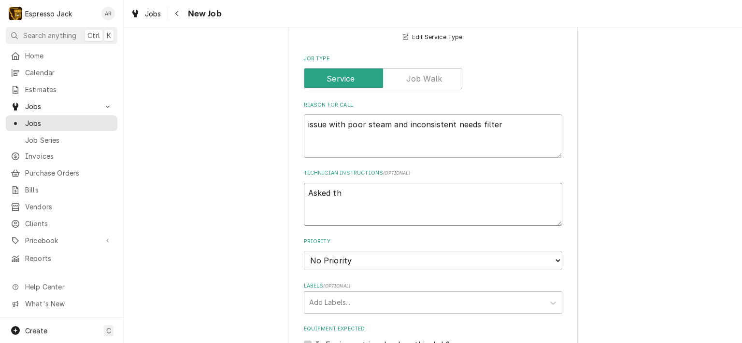
type textarea "x"
type textarea "Asked the"
type textarea "x"
type textarea "Asked them"
type textarea "x"
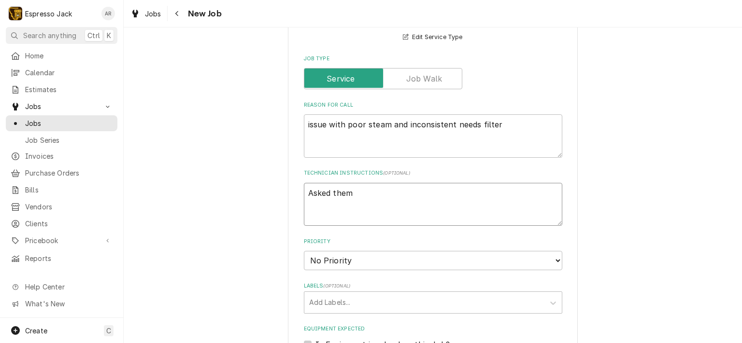
type textarea "Asked them"
type textarea "x"
type textarea "Asked them b"
type textarea "x"
type textarea "Asked them be"
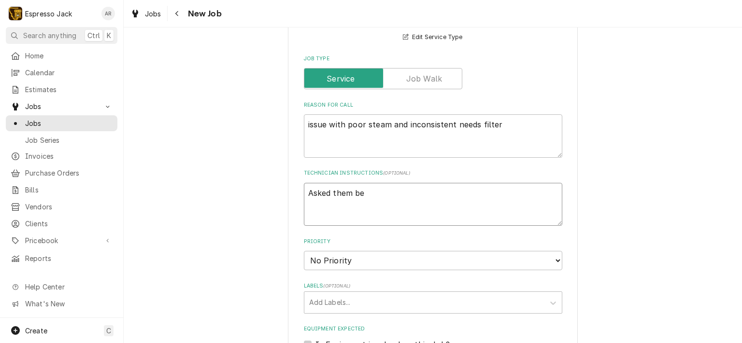
type textarea "x"
type textarea "Asked them be"
click at [453, 122] on textarea "issue with poor steam and inconsistent needs filter" at bounding box center [433, 135] width 258 height 43
type textarea "x"
type textarea "issue with poor steam and inconsistent Sneeds filter"
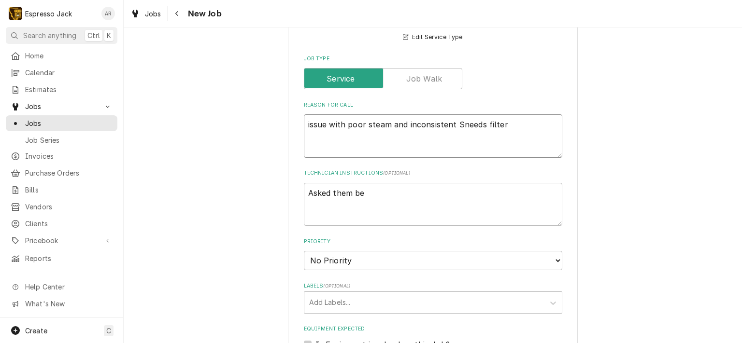
type textarea "x"
type textarea "issue with poor steam and inconsistent Shneeds filter"
type textarea "x"
type textarea "issue with poor steam and inconsistent Shoneeds filter"
type textarea "x"
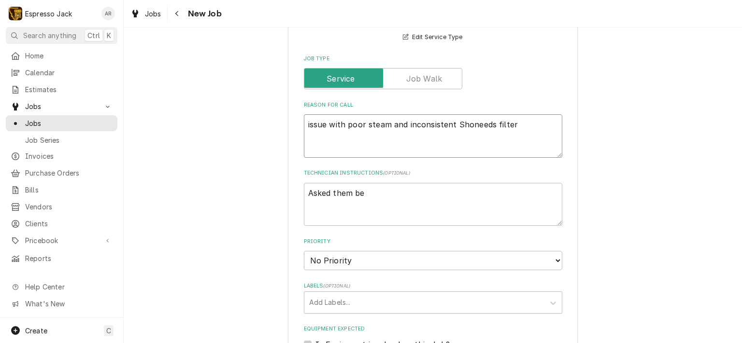
type textarea "issue with poor steam and inconsistent Shotneeds filter"
type textarea "x"
type textarea "issue with poor steam and inconsistent Shotsneeds filter"
type textarea "x"
type textarea "issue with poor steam and inconsistent Shots needs filter"
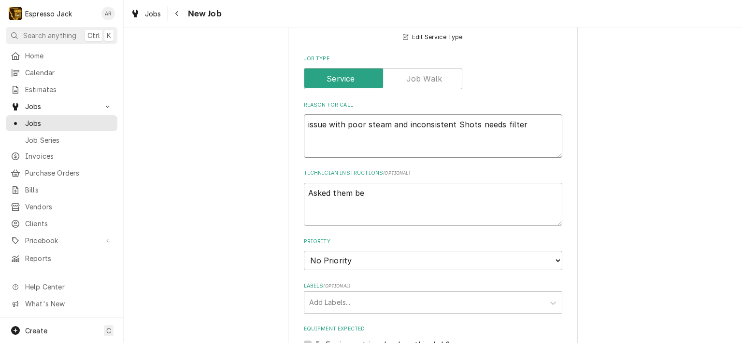
type textarea "x"
type textarea "issue with poor steam and inconsistent Shotsneeds filter"
type textarea "x"
type textarea "issue with poor steam and inconsistent Shots/needs filter"
type textarea "x"
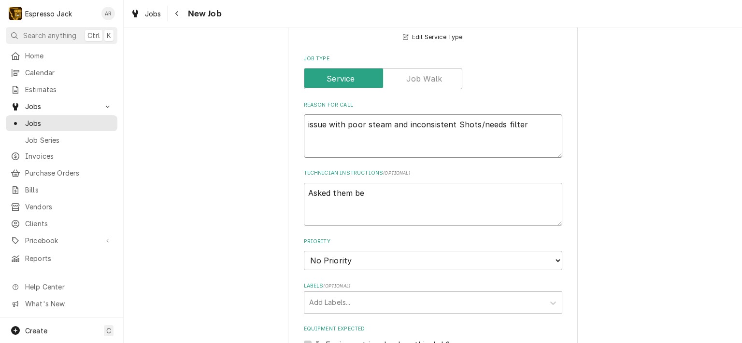
type textarea "issue with poor steam and inconsistent Shots/needs filter"
click at [361, 194] on textarea "Asked them be" at bounding box center [433, 204] width 258 height 43
type textarea "x"
type textarea "Asked them b"
type textarea "x"
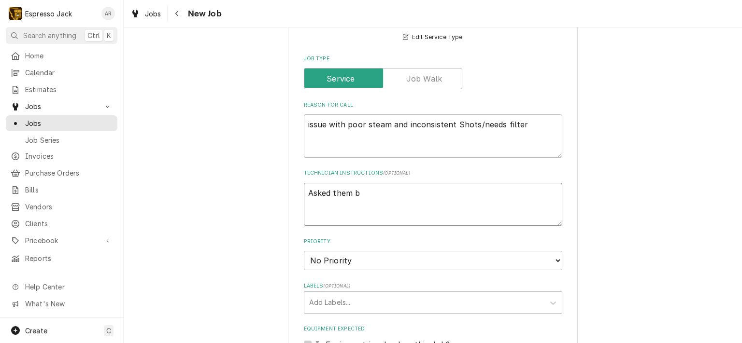
type textarea "Asked them"
type textarea "x"
type textarea "Asked them o"
type textarea "x"
type textarea "Asked them op"
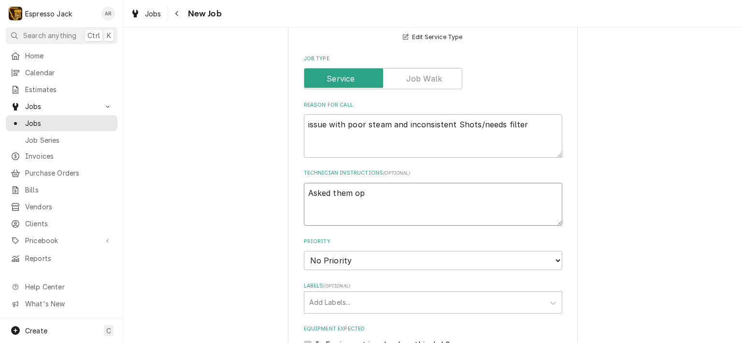
type textarea "x"
type textarea "Asked them ope"
type textarea "x"
type textarea "Asked them open"
type textarea "x"
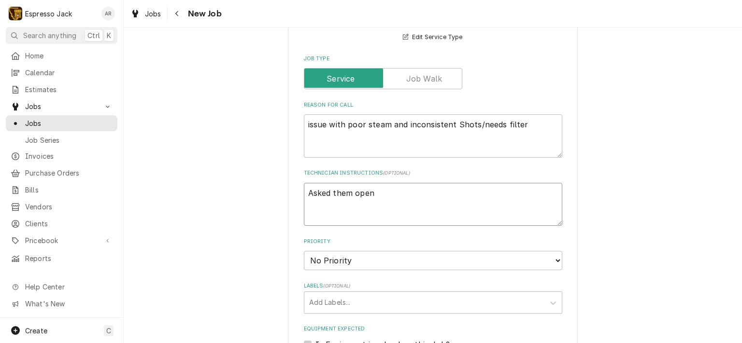
type textarea "Asked them open"
type textarea "x"
type textarea "Asked them open a"
type textarea "x"
type textarea "Asked them open ar"
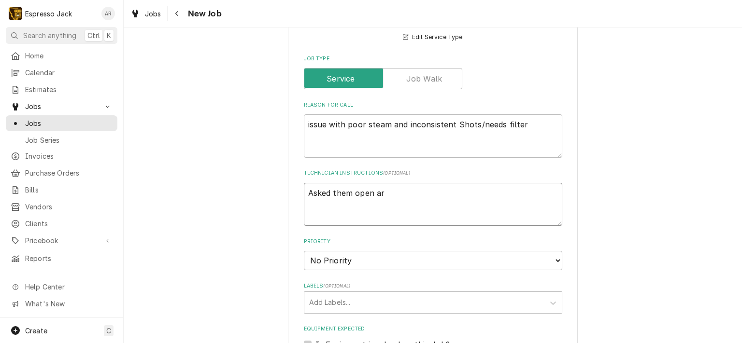
type textarea "x"
type textarea "Asked them open are"
type textarea "x"
type textarea "Asked them open area"
type textarea "x"
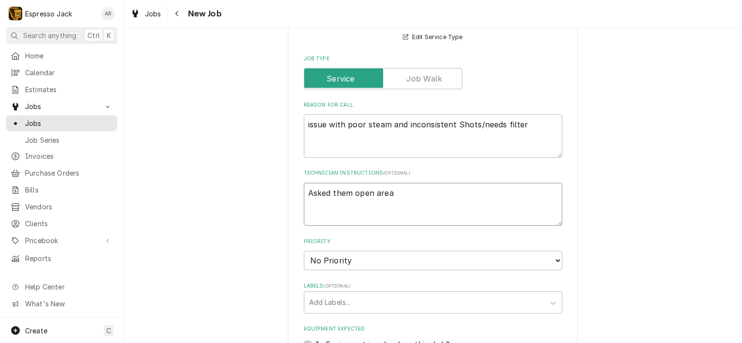
type textarea "Asked them open area"
type textarea "x"
type textarea "Asked them open area w"
type textarea "x"
type textarea "Asked them open area wi"
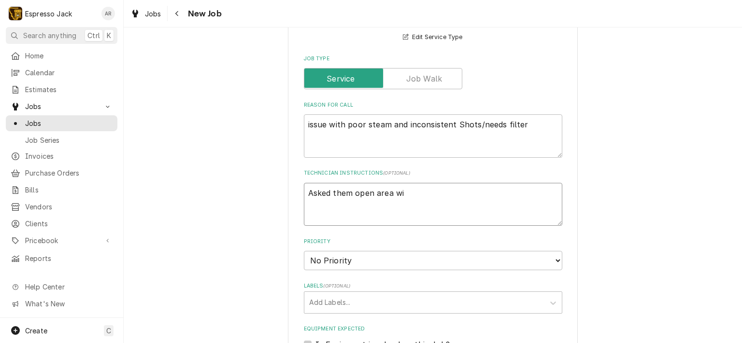
type textarea "x"
type textarea "Asked them open area wit"
type textarea "x"
type textarea "Asked them open area with"
type textarea "x"
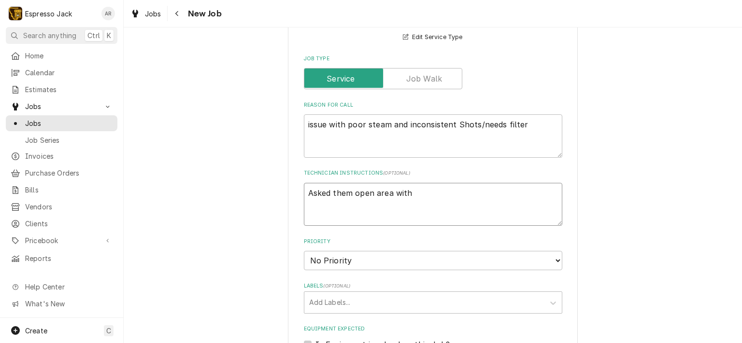
type textarea "Asked them open area with"
type textarea "x"
type textarea "Asked them open area with f"
type textarea "x"
type textarea "Asked them open area with fi"
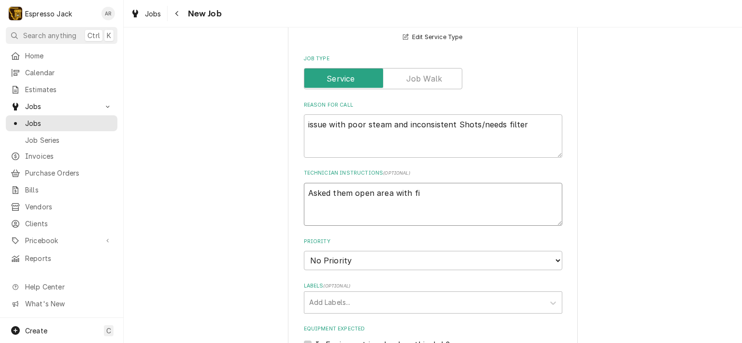
type textarea "x"
type textarea "Asked them open area with fil"
type textarea "x"
type textarea "Asked them open area with filt"
type textarea "x"
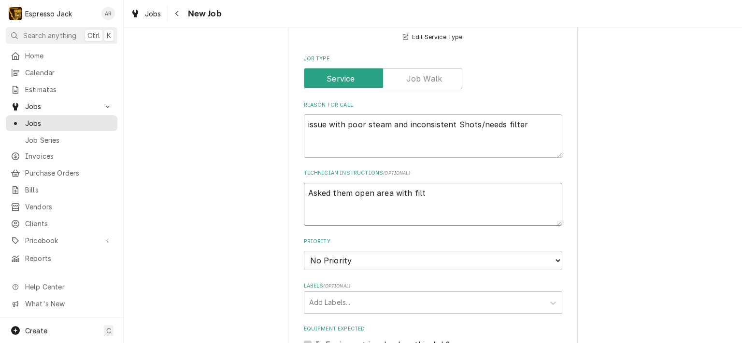
type textarea "Asked them open area with filte"
type textarea "x"
type textarea "Asked them open area with filter"
type textarea "x"
type textarea "Asked them open area with filter"
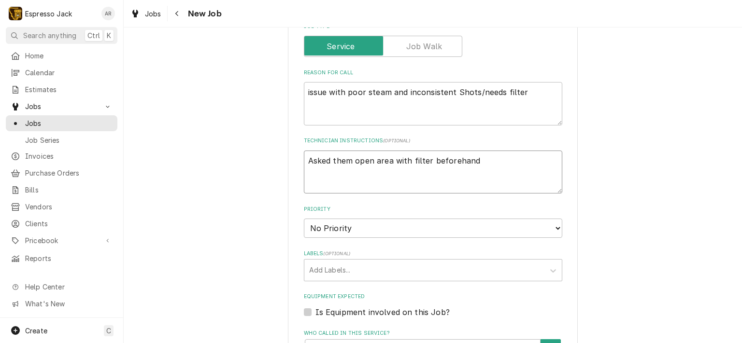
scroll to position [406, 0]
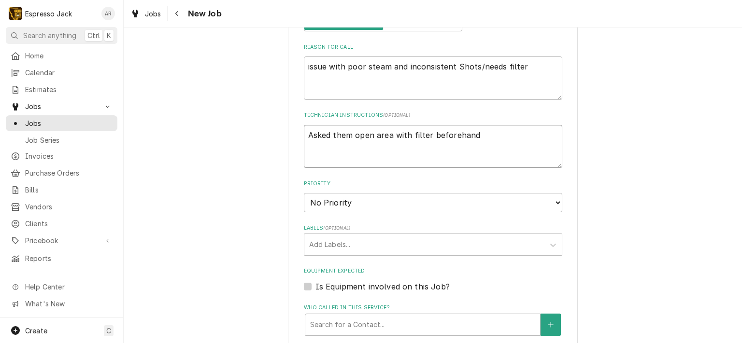
click at [483, 131] on textarea "Asked them open area with filter beforehand" at bounding box center [433, 146] width 258 height 43
click at [407, 133] on textarea "Asked them open area with filter beforehand for easy access" at bounding box center [433, 146] width 258 height 43
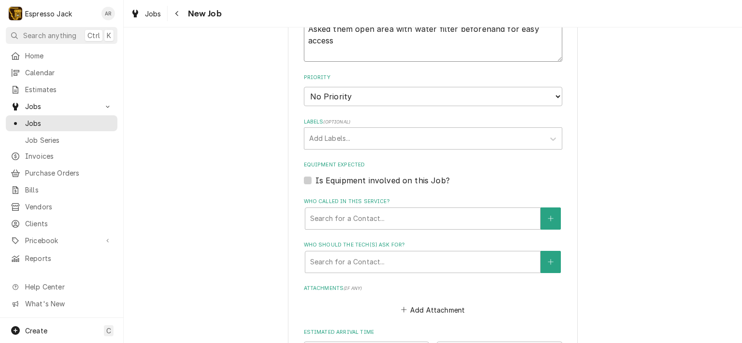
scroll to position [521, 0]
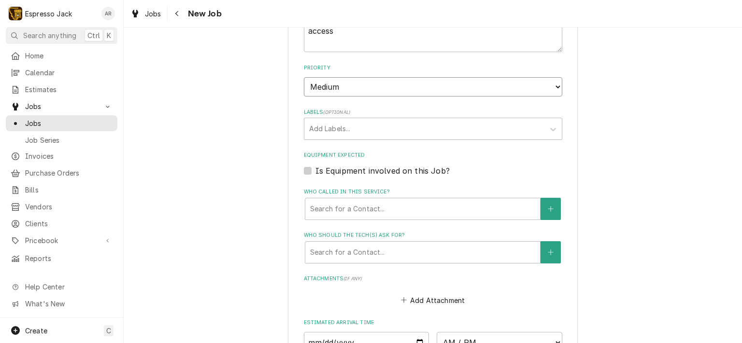
click at [304, 77] on select "No Priority Urgent High Medium Low" at bounding box center [433, 86] width 258 height 19
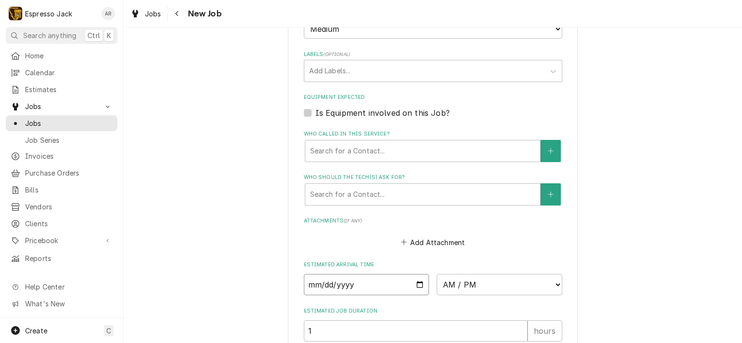
click at [412, 281] on input "Date" at bounding box center [367, 284] width 126 height 21
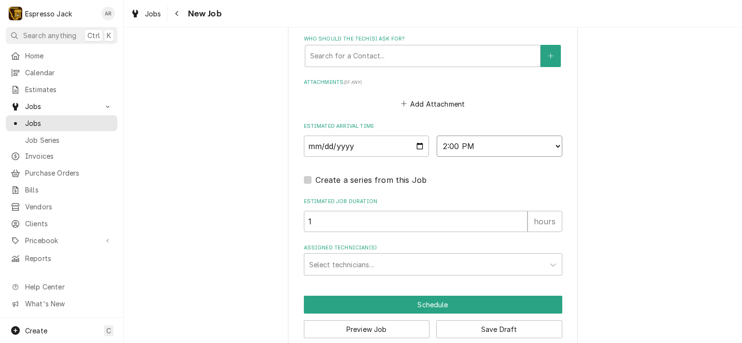
scroll to position [730, 0]
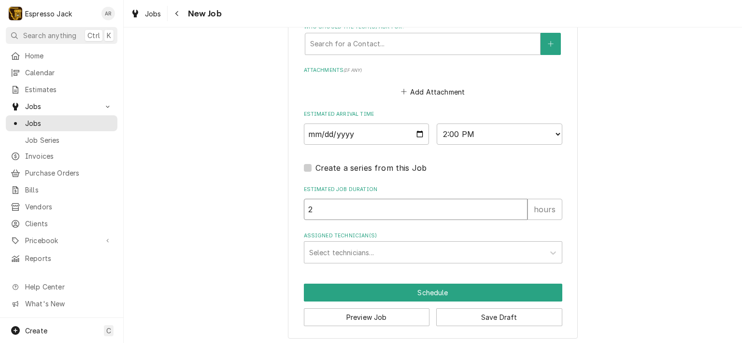
click at [518, 202] on input "2" at bounding box center [416, 209] width 224 height 21
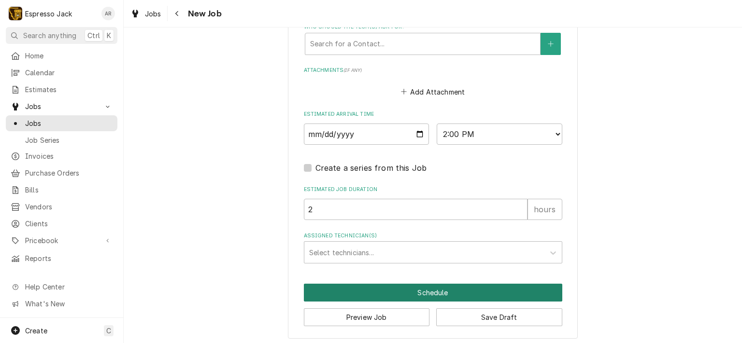
click at [438, 286] on button "Schedule" at bounding box center [433, 293] width 258 height 18
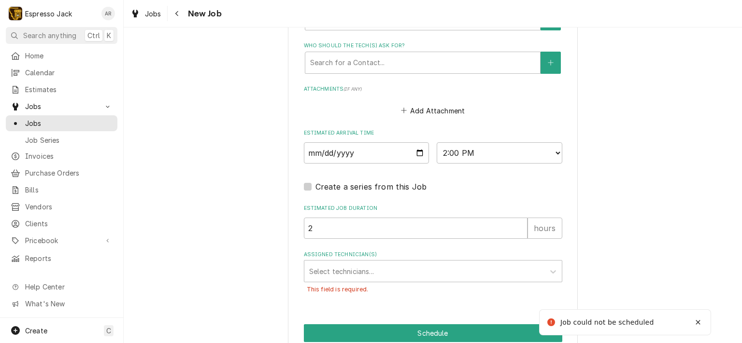
scroll to position [694, 0]
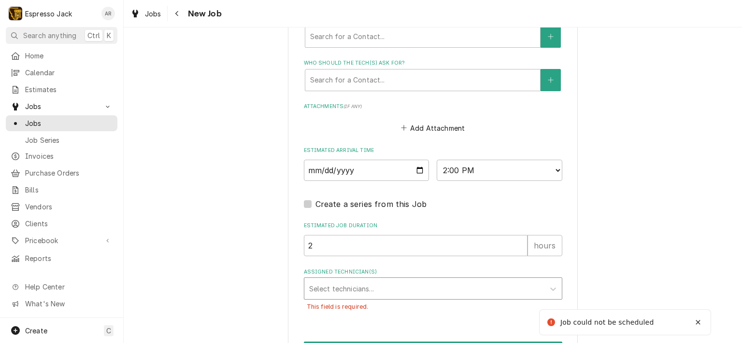
click at [392, 285] on div "Assigned Technician(s)" at bounding box center [424, 288] width 230 height 17
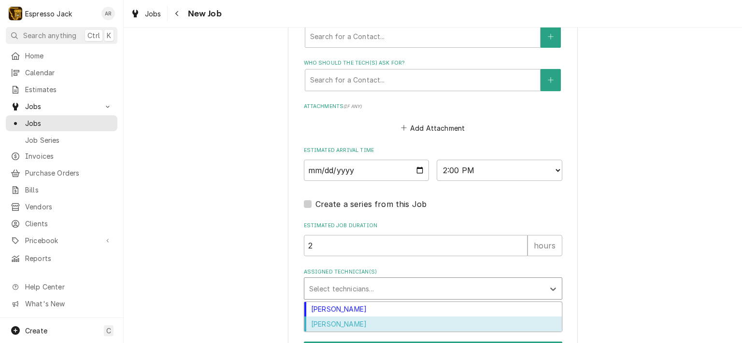
click at [365, 317] on div "Samantha Janssen" at bounding box center [432, 324] width 257 height 15
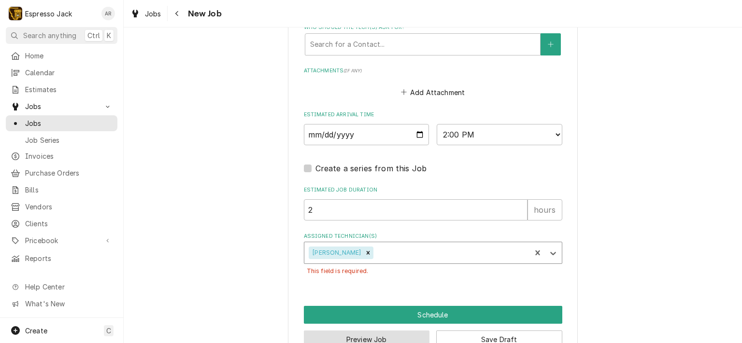
scroll to position [752, 0]
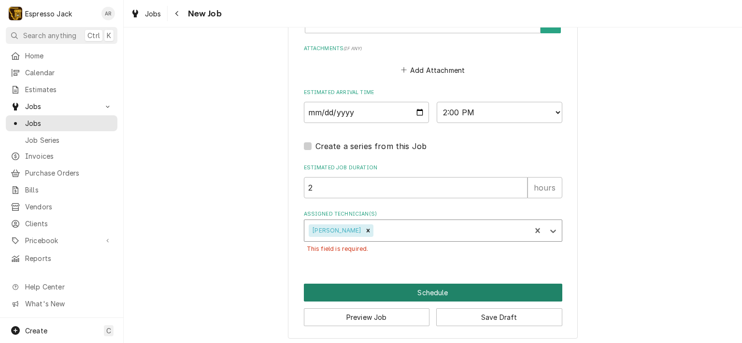
click at [426, 290] on button "Schedule" at bounding box center [433, 293] width 258 height 18
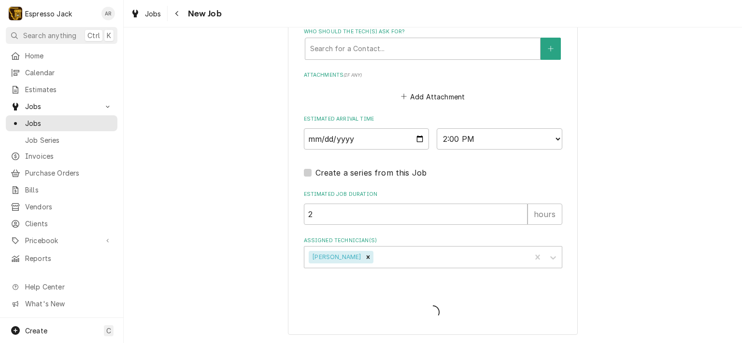
scroll to position [722, 0]
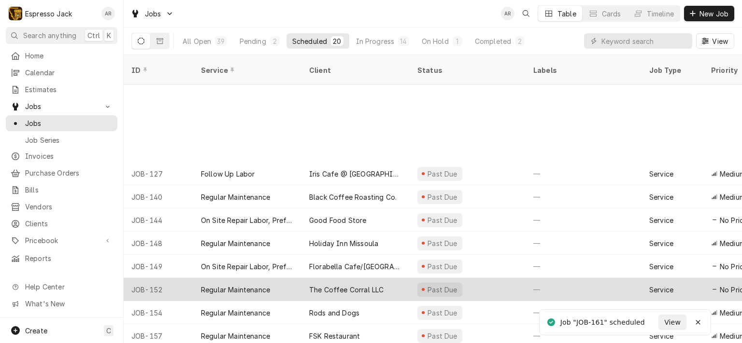
scroll to position [201, 0]
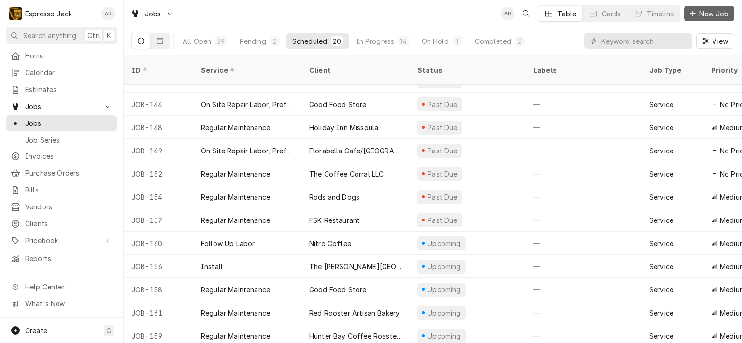
click at [716, 15] on span "New Job" at bounding box center [713, 14] width 33 height 10
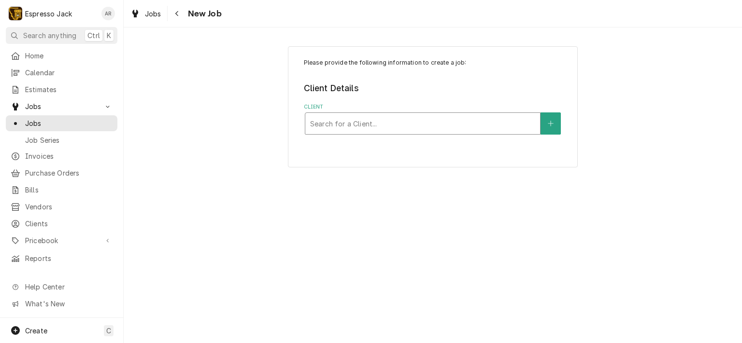
click at [385, 128] on div "Client" at bounding box center [422, 123] width 225 height 17
type input "mea"
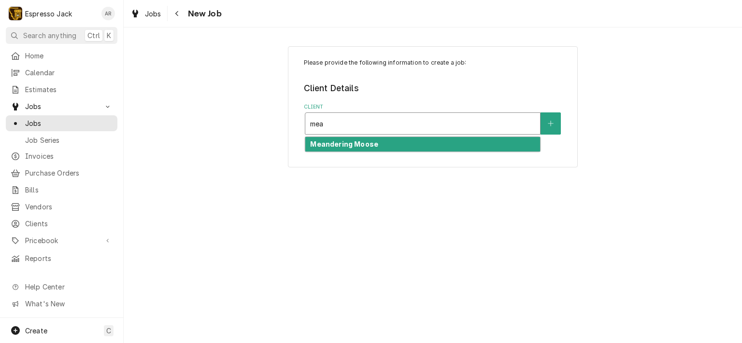
click at [361, 141] on strong "Meandering Moose" at bounding box center [344, 144] width 68 height 8
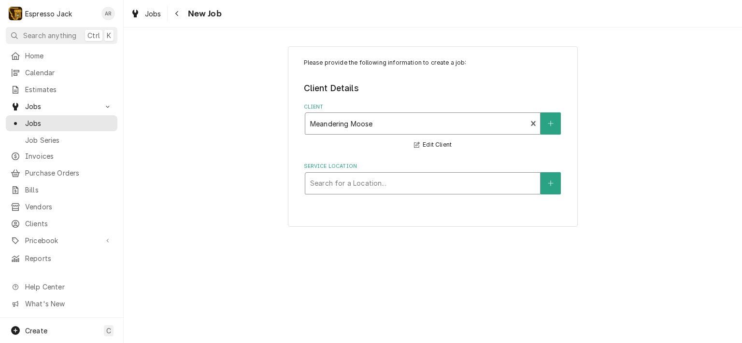
click at [371, 185] on div "Service Location" at bounding box center [422, 183] width 225 height 17
click at [39, 119] on span "Jobs" at bounding box center [68, 123] width 87 height 10
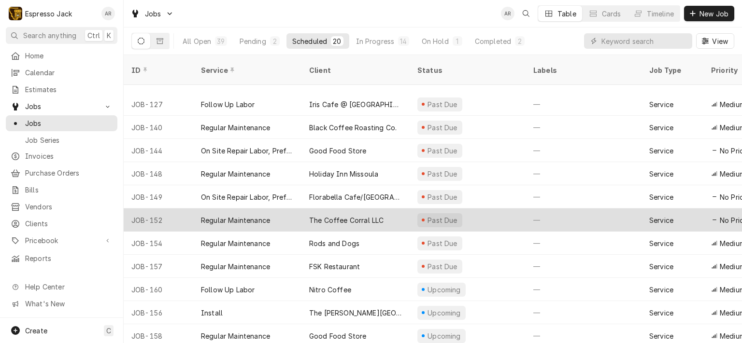
scroll to position [201, 0]
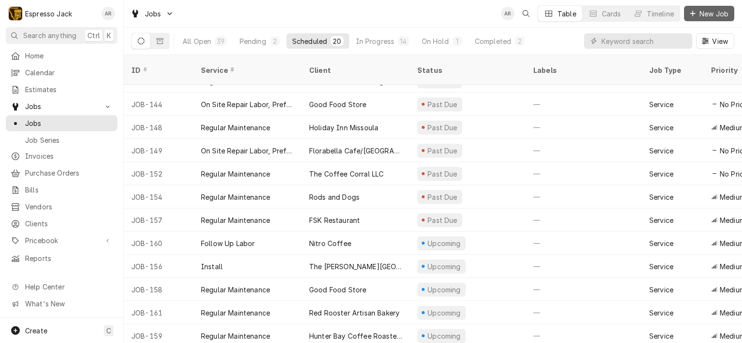
click at [711, 12] on span "New Job" at bounding box center [713, 14] width 33 height 10
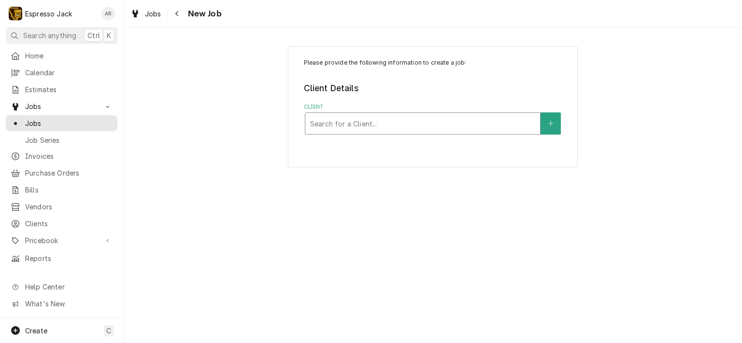
click at [338, 121] on div "Client" at bounding box center [422, 123] width 225 height 17
type input "mea"
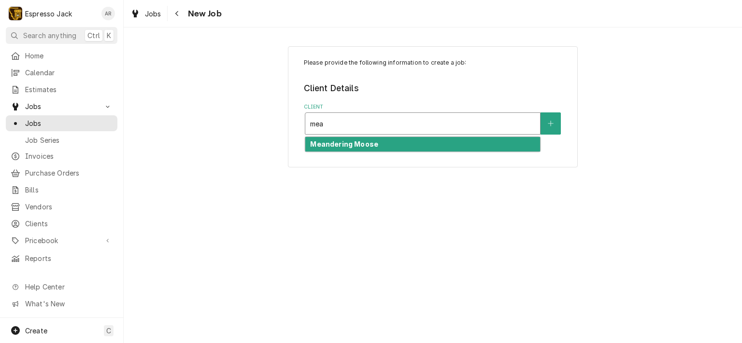
click at [376, 146] on div "Meandering Moose" at bounding box center [422, 144] width 235 height 15
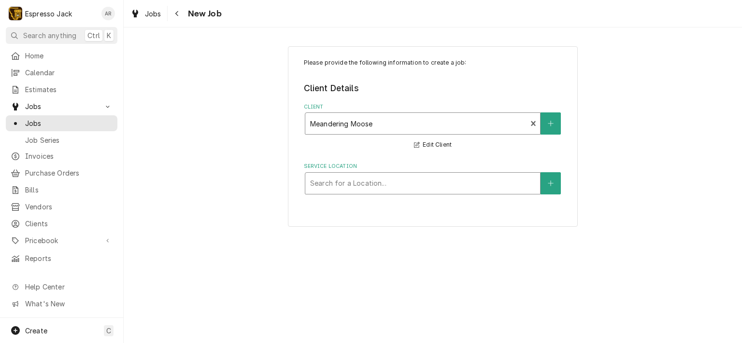
click at [357, 183] on div "Service Location" at bounding box center [422, 183] width 225 height 17
drag, startPoint x: 357, startPoint y: 183, endPoint x: 326, endPoint y: 183, distance: 30.9
click at [326, 183] on div "Service Location" at bounding box center [422, 183] width 225 height 17
click at [554, 182] on button "Service Location" at bounding box center [550, 183] width 20 height 22
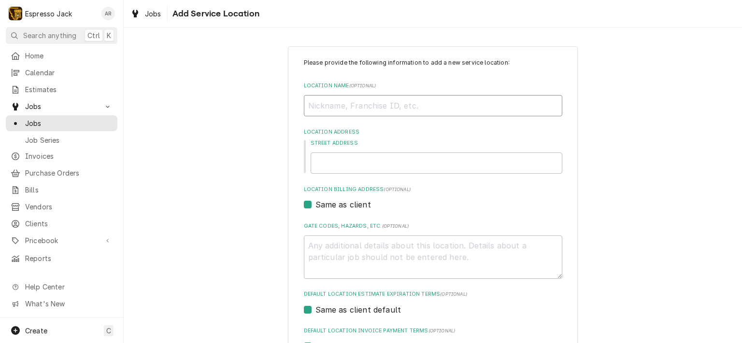
click at [355, 104] on input "Location Name ( optional )" at bounding box center [433, 105] width 258 height 21
type textarea "x"
type input "h"
type textarea "x"
type input "ho"
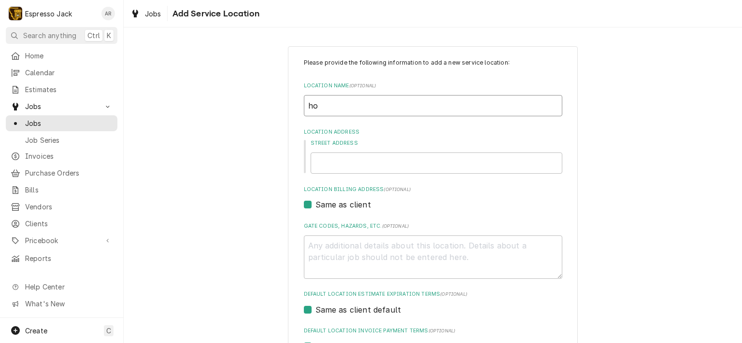
type textarea "x"
type input "hom"
type textarea "x"
type input "home"
type textarea "x"
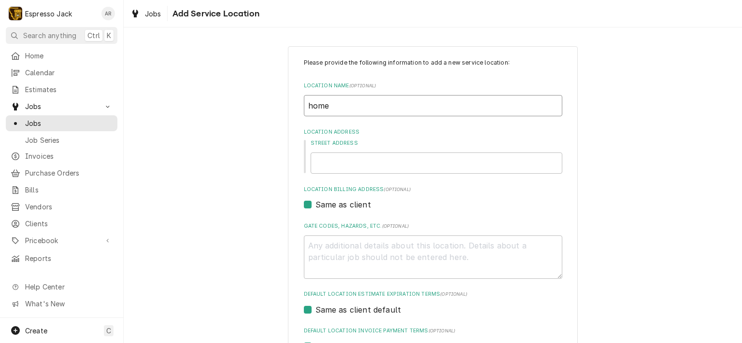
type input "home"
click at [324, 159] on input "Street Address" at bounding box center [436, 163] width 252 height 21
paste input "3588 Baldwin Rd. In Stevensville"
type textarea "x"
type input "3588 Baldwin Rd. In Stevensville"
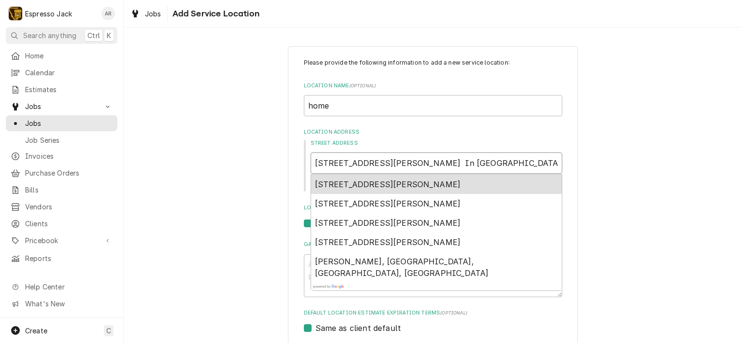
drag, startPoint x: 393, startPoint y: 160, endPoint x: 382, endPoint y: 160, distance: 11.6
click at [382, 160] on input "3588 Baldwin Rd. In Stevensville" at bounding box center [436, 163] width 252 height 21
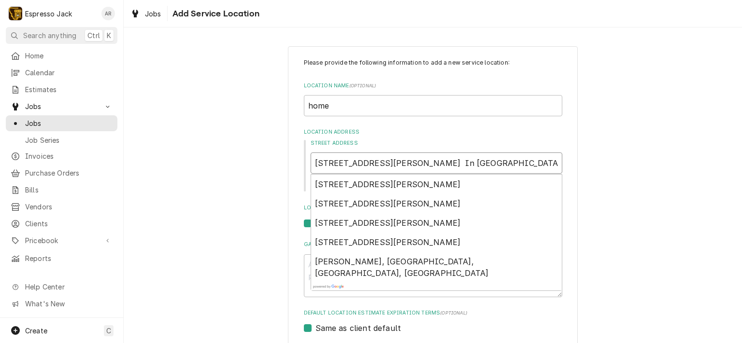
type textarea "x"
type input "3588 Baldwin Rd. tevensville"
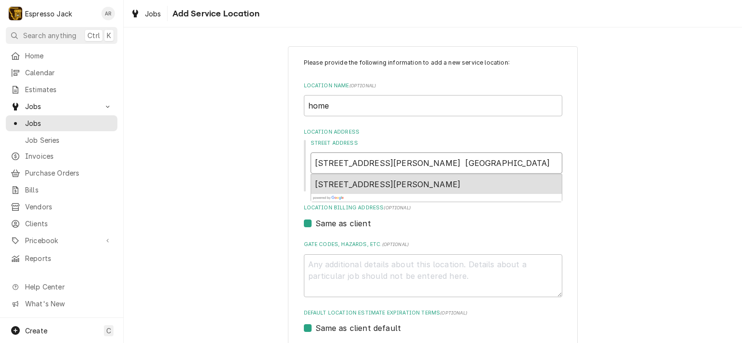
type textarea "x"
type input "3588 Baldwin Rd. Stevensville"
click at [402, 181] on span "3588 Baldwin Rd, Stevensville, MT, USA" at bounding box center [388, 185] width 146 height 10
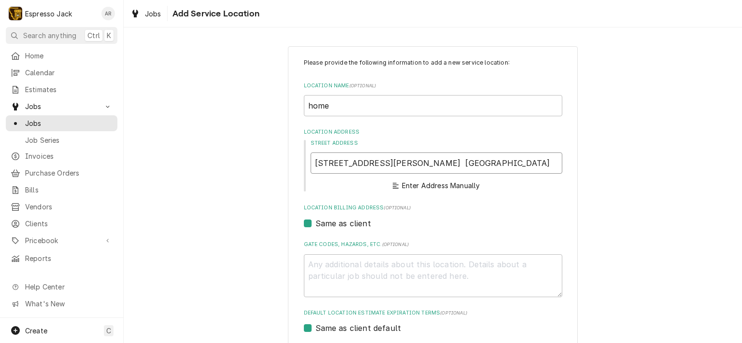
type textarea "x"
type input "3588 Baldwin Rd"
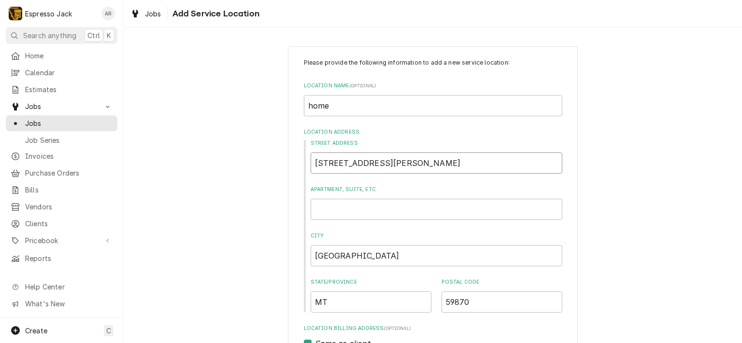
type textarea "x"
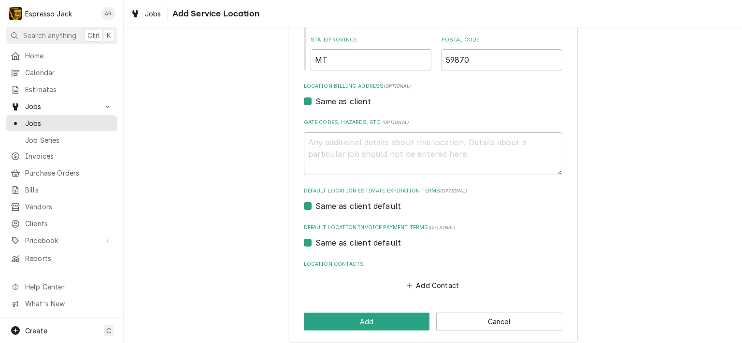
scroll to position [250, 0]
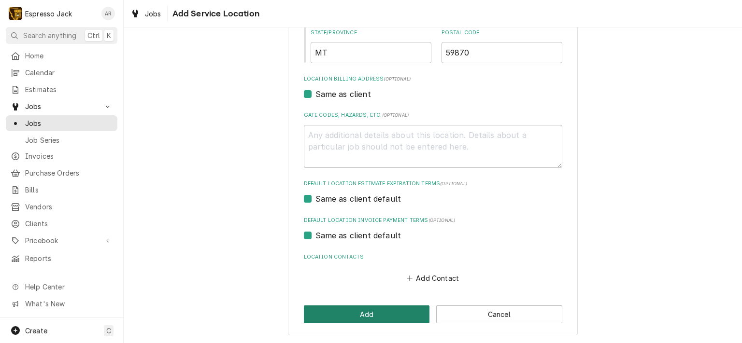
type input "3588 Baldwin Rd"
click at [377, 315] on button "Add" at bounding box center [367, 315] width 126 height 18
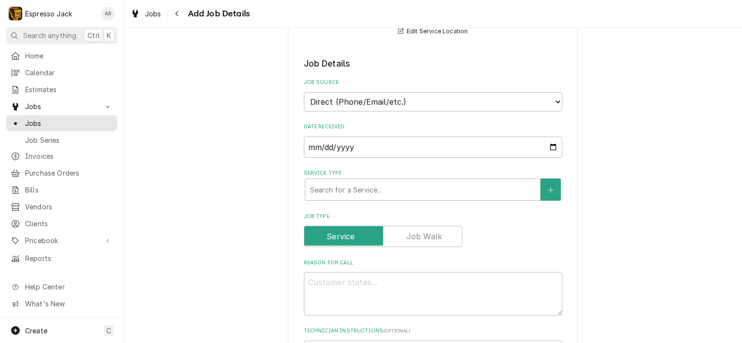
scroll to position [174, 0]
click at [365, 185] on div "Service Type" at bounding box center [422, 189] width 225 height 17
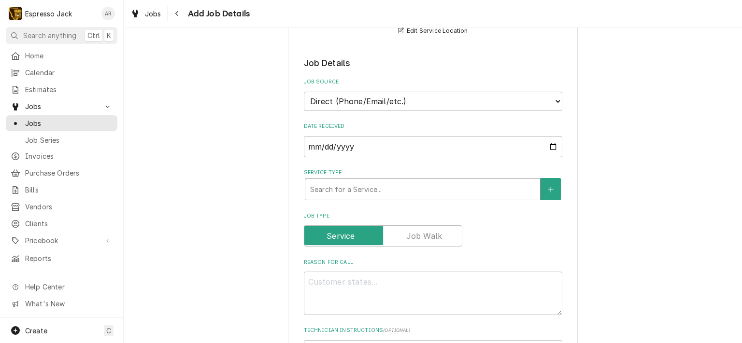
click at [363, 189] on div "Service Type" at bounding box center [422, 189] width 225 height 17
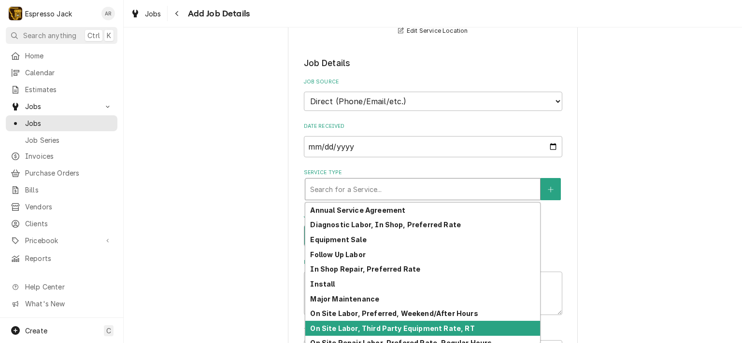
scroll to position [80, 0]
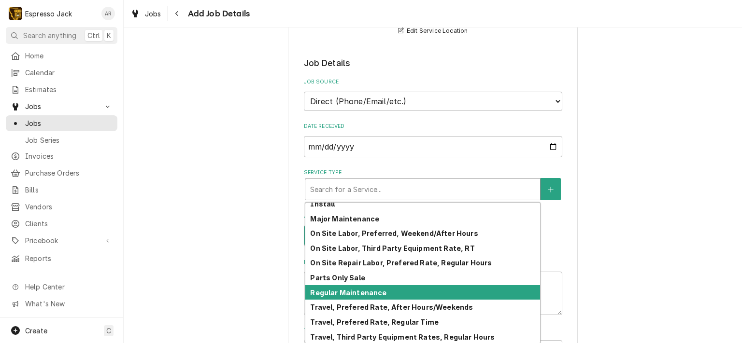
click at [354, 295] on div "Regular Maintenance" at bounding box center [422, 292] width 235 height 15
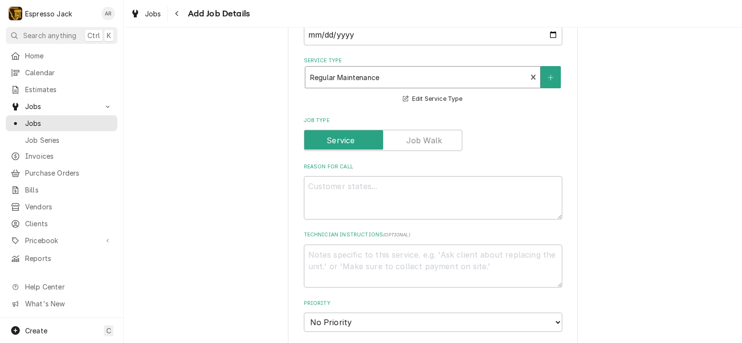
scroll to position [290, 0]
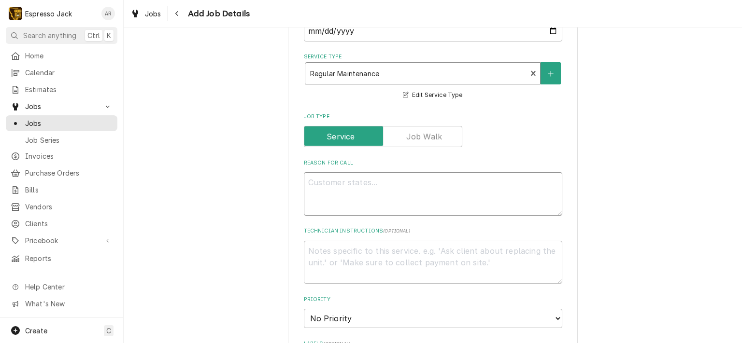
click at [328, 181] on textarea "Reason For Call" at bounding box center [433, 193] width 258 height 43
type textarea "x"
type textarea "H"
type textarea "x"
type textarea "He"
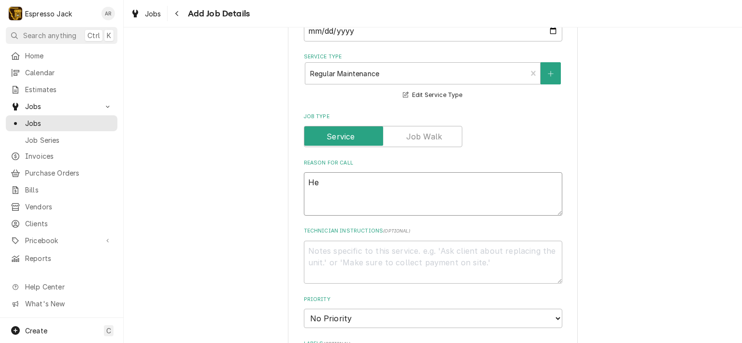
type textarea "x"
type textarea "Hea"
type textarea "x"
type textarea "Heav"
type textarea "x"
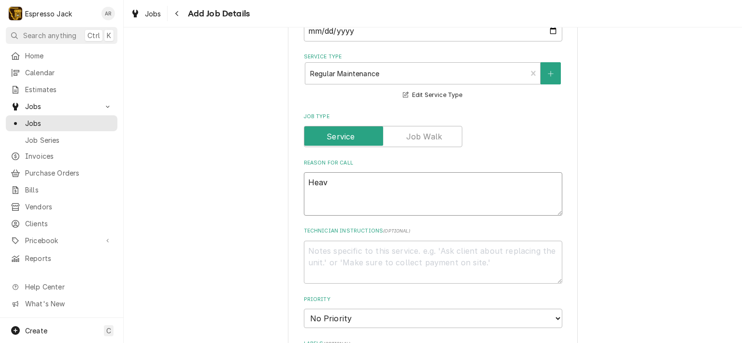
type textarea "Heavy"
type textarea "x"
type textarea "Heavy"
type textarea "x"
type textarea "Heavy u"
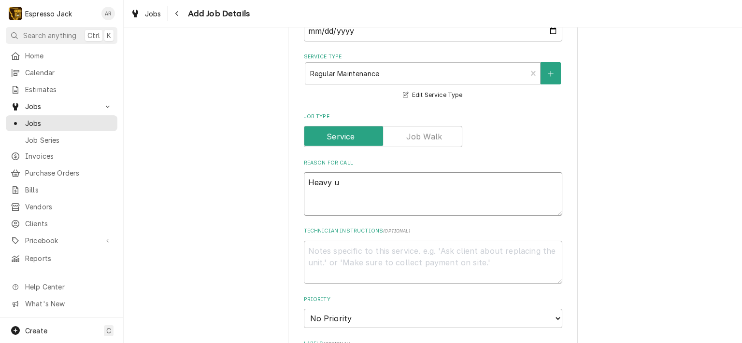
type textarea "x"
type textarea "Heavy us"
type textarea "x"
type textarea "Heavy use"
type textarea "x"
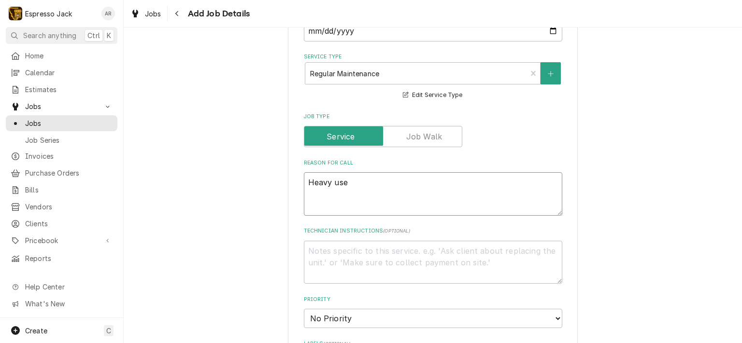
type textarea "Heavy use"
type textarea "x"
type textarea "Heavy use n"
type textarea "x"
type textarea "Heavy use ne"
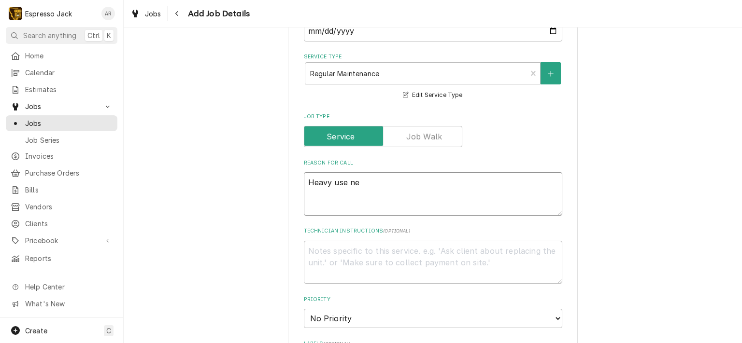
type textarea "x"
type textarea "Heavy use nee"
type textarea "x"
type textarea "Heavy use need"
type textarea "x"
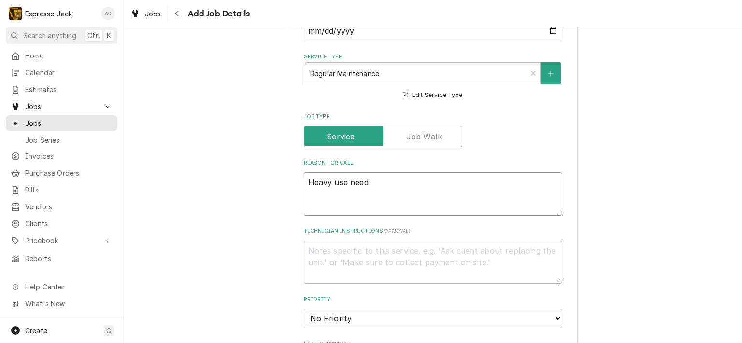
type textarea "Heavy use needs"
type textarea "x"
type textarea "Heavy use needs"
type textarea "x"
type textarea "Heavy use needs R"
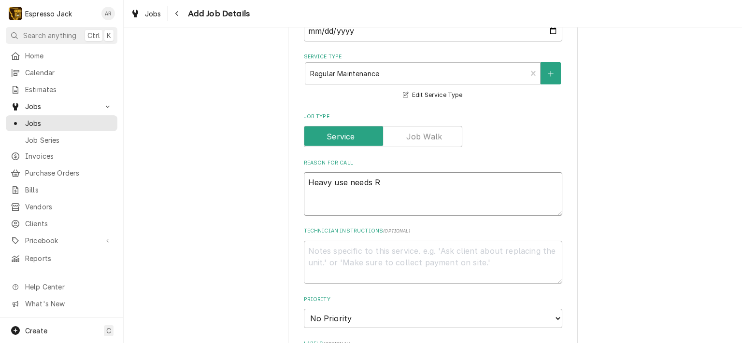
type textarea "x"
type textarea "Heavy use needs Re"
type textarea "x"
type textarea "Heavy use needs Reg"
type textarea "x"
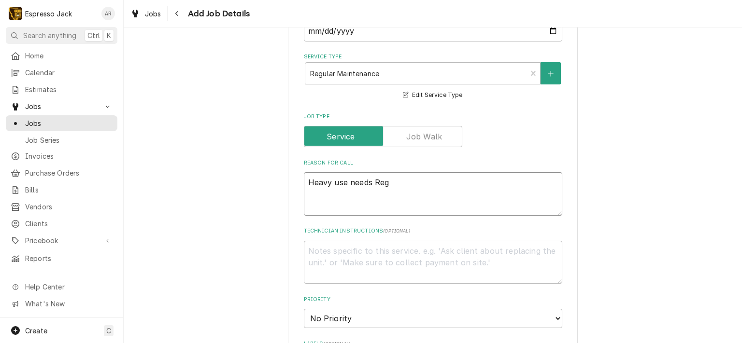
type textarea "Heavy use needs Regu"
type textarea "x"
type textarea "Heavy use needs Regul"
type textarea "x"
type textarea "Heavy use needs Regula"
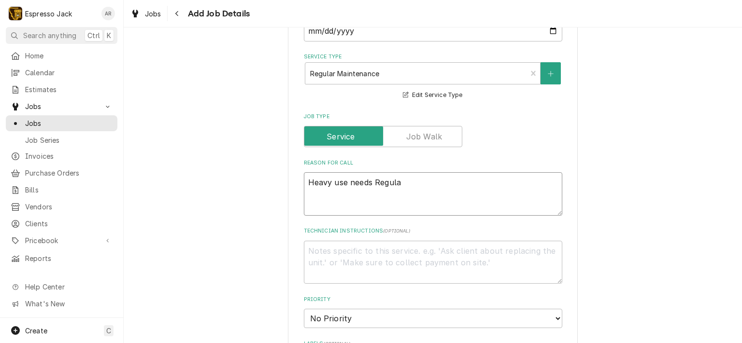
type textarea "x"
type textarea "Heavy use needs Regular"
type textarea "x"
type textarea "Heavy use needs Regular"
type textarea "x"
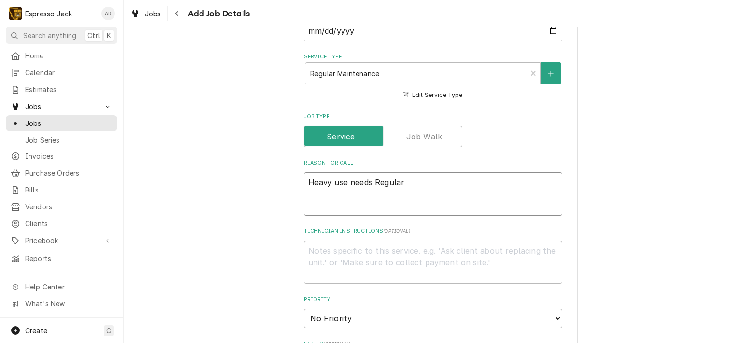
type textarea "Heavy use needs Regular m"
type textarea "x"
type textarea "Heavy use needs Regular ma"
type textarea "x"
type textarea "Heavy use needs Regular man"
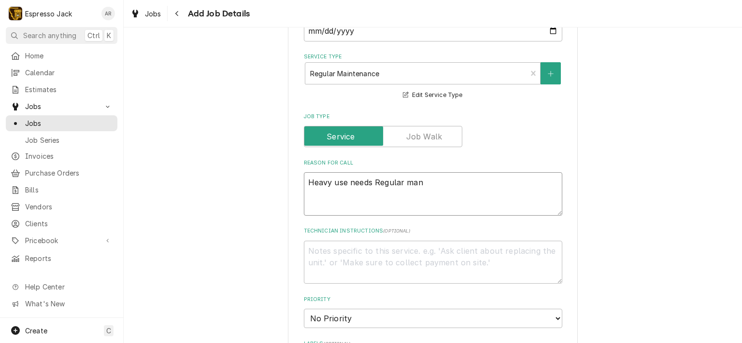
type textarea "x"
type textarea "Heavy use needs Regular ma"
type textarea "x"
type textarea "Heavy use needs Regular mai"
type textarea "x"
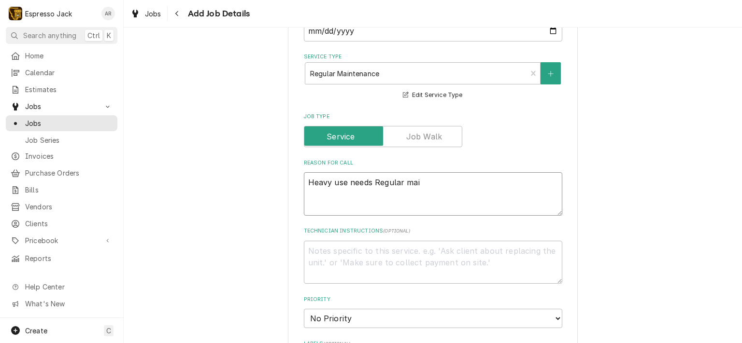
type textarea "Heavy use needs Regular main"
type textarea "x"
type textarea "Heavy use needs Regular maint"
type textarea "x"
type textarea "Heavy use needs Regular mainte"
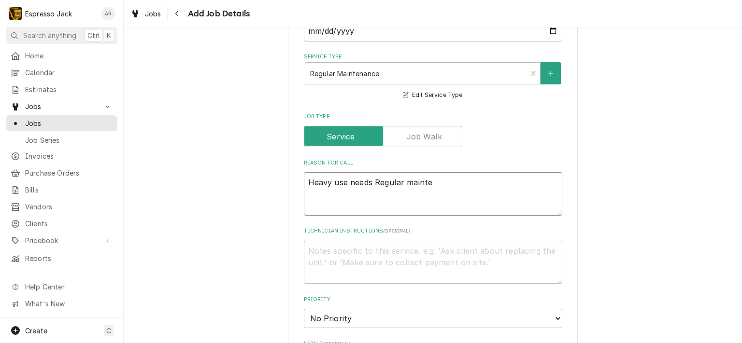
type textarea "x"
type textarea "Heavy use needs Regular mainten"
type textarea "x"
type textarea "Heavy use needs Regular maintena"
type textarea "x"
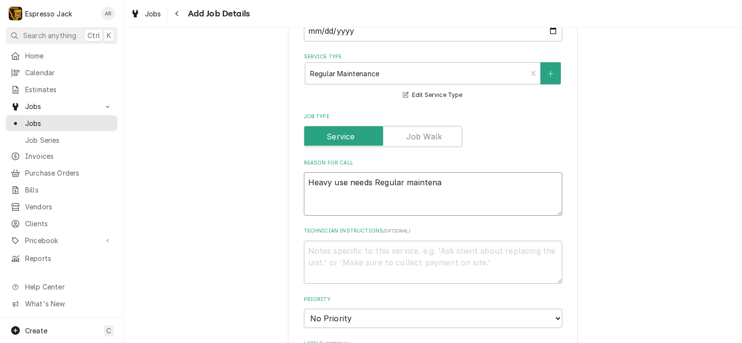
type textarea "Heavy use needs Regular maintenan"
type textarea "x"
type textarea "Heavy use needs Regular maintenanc"
type textarea "x"
type textarea "Heavy use needs Regular maintenance"
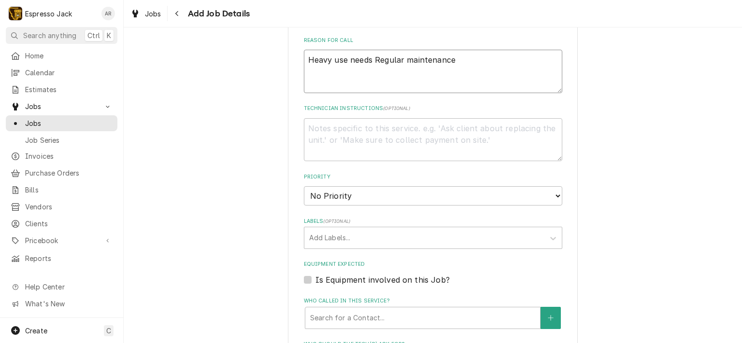
scroll to position [406, 0]
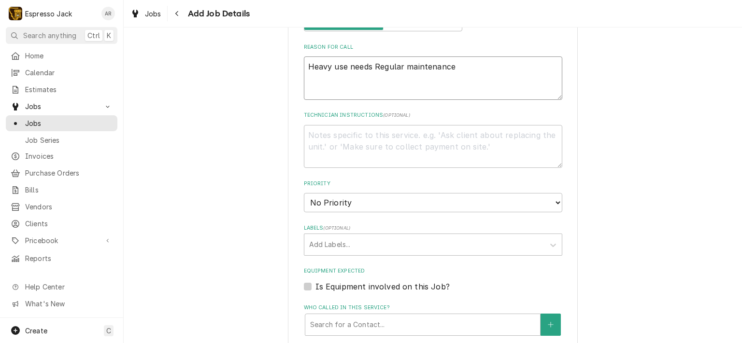
click at [371, 64] on textarea "Heavy use needs Regular maintenance" at bounding box center [433, 77] width 258 height 43
type textarea "x"
type textarea "Heavy use needs aRegular maintenance"
type textarea "x"
type textarea "Heavy use needs a Regular maintenance"
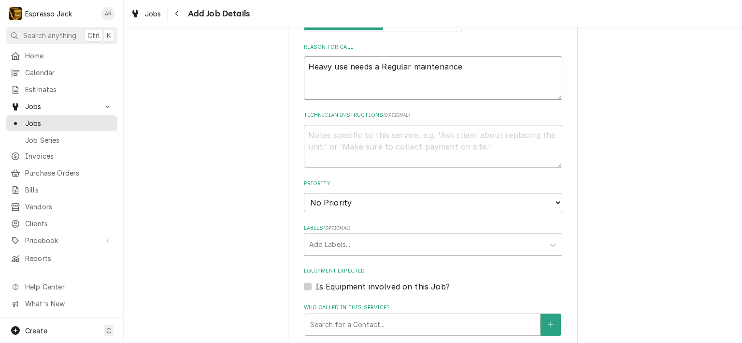
type textarea "x"
type textarea "Heavy use needs a tRegular maintenance"
type textarea "x"
type textarea "Heavy use needs a tuRegular maintenance"
type textarea "x"
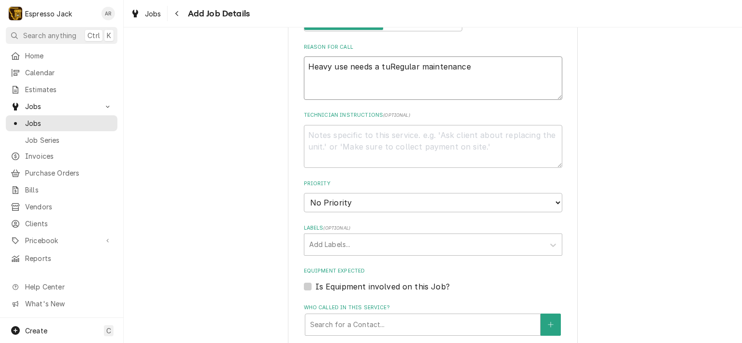
type textarea "Heavy use needs a tunRegular maintenance"
type textarea "x"
type textarea "Heavy use needs a tuneRegular maintenance"
type textarea "x"
type textarea "Heavy use needs a tune Regular maintenance"
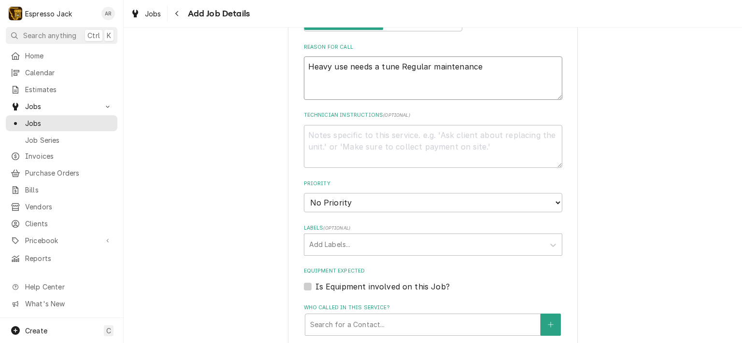
type textarea "x"
type textarea "Heavy use needs a tune uRegular maintenance"
type textarea "x"
type textarea "Heavy use needs a tune upRegular maintenance"
type textarea "x"
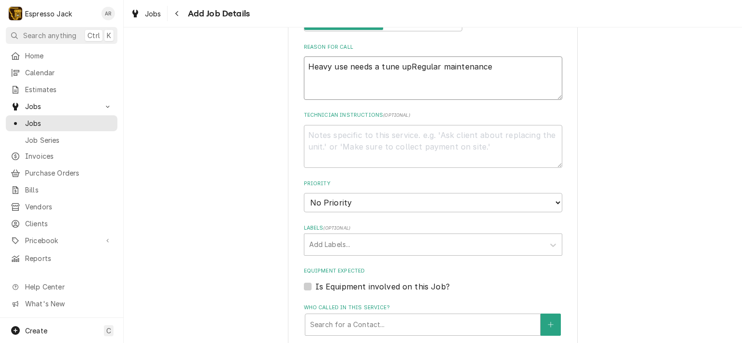
type textarea "Heavy use needs a tune up Regular maintenance"
type textarea "x"
type textarea "Heavy use needs a tune upRegular maintenance"
type textarea "x"
type textarea "Heavy use needs a tune up/Regular maintenance"
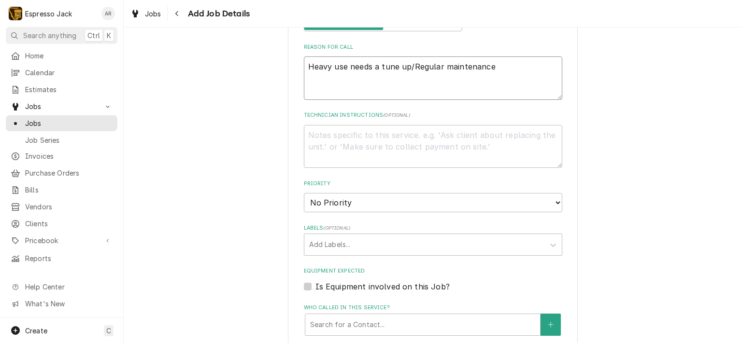
type textarea "x"
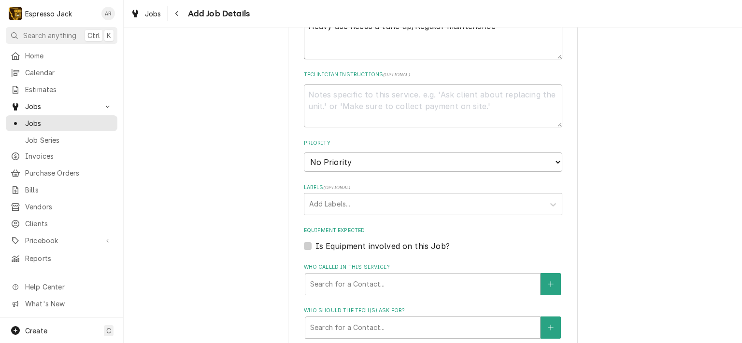
scroll to position [463, 0]
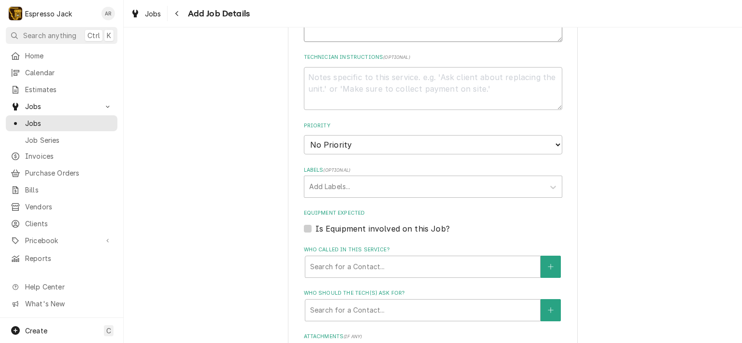
type textarea "Heavy use needs a tune up/Regular maintenance"
select select "3"
click at [304, 135] on select "No Priority Urgent High Medium Low" at bounding box center [433, 144] width 258 height 19
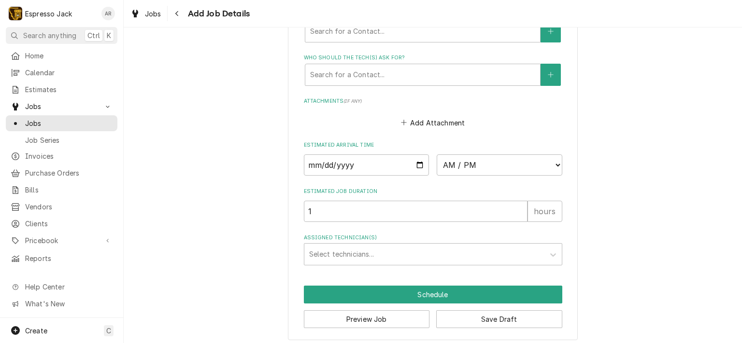
scroll to position [701, 0]
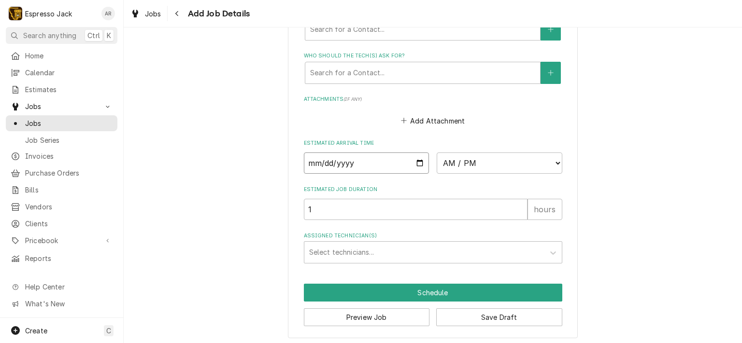
click at [415, 158] on input "Date" at bounding box center [367, 163] width 126 height 21
type textarea "x"
type input "2025-10-16"
type textarea "x"
select select "12:00:00"
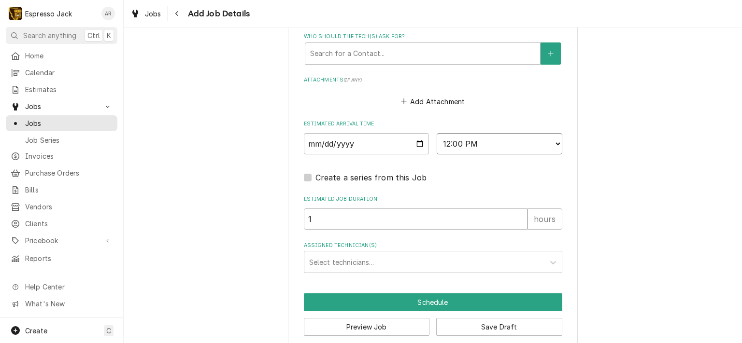
scroll to position [730, 0]
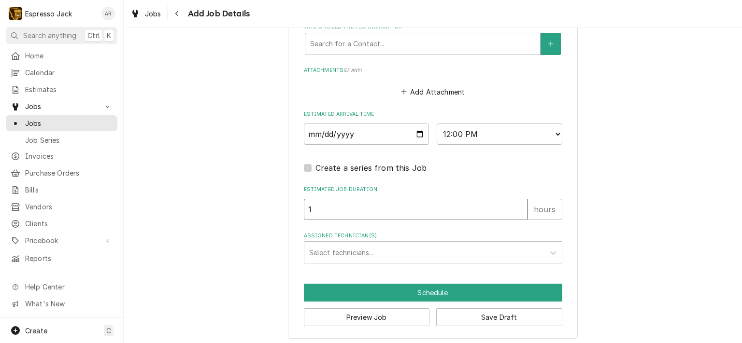
type textarea "x"
type input "2"
click at [517, 202] on input "2" at bounding box center [416, 209] width 224 height 21
click at [355, 249] on div "Assigned Technician(s)" at bounding box center [424, 252] width 230 height 17
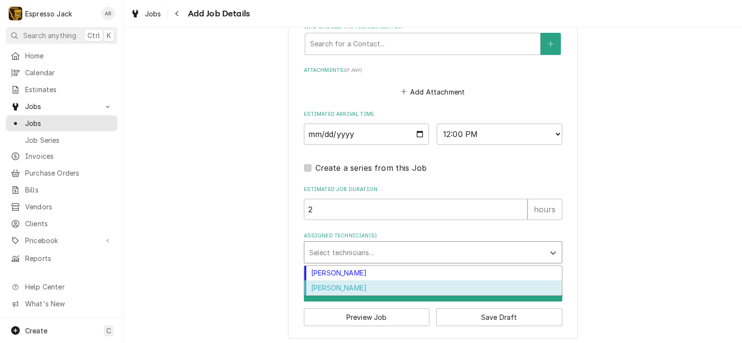
click at [352, 282] on div "Samantha Janssen" at bounding box center [432, 288] width 257 height 15
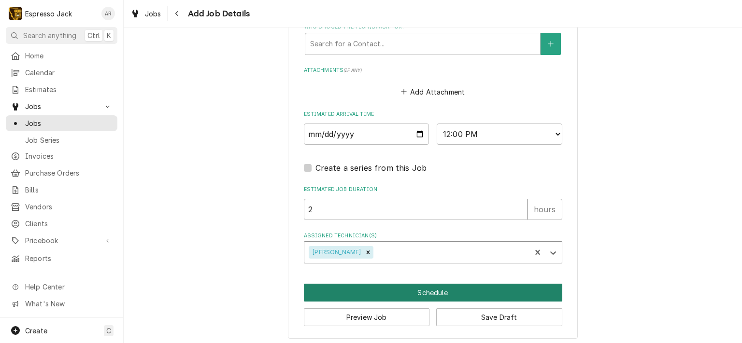
click at [429, 289] on button "Schedule" at bounding box center [433, 293] width 258 height 18
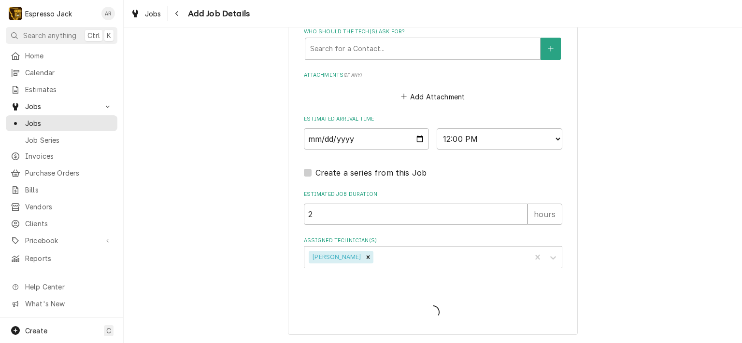
scroll to position [722, 0]
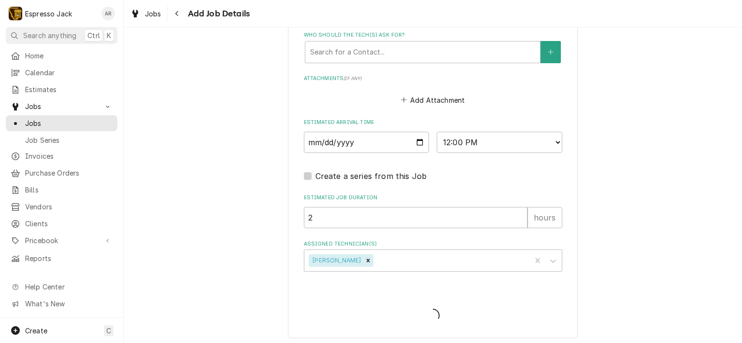
type textarea "x"
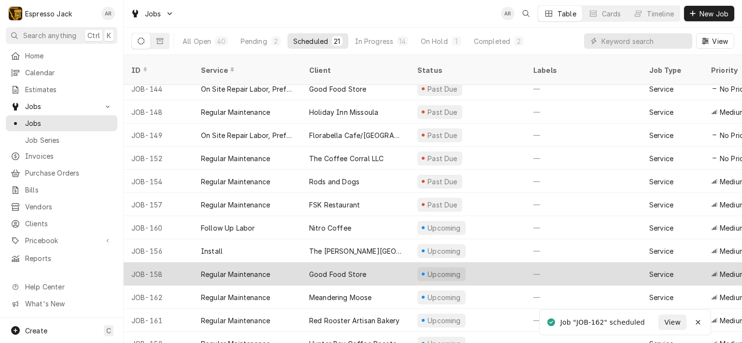
scroll to position [224, 0]
